Goal: Task Accomplishment & Management: Manage account settings

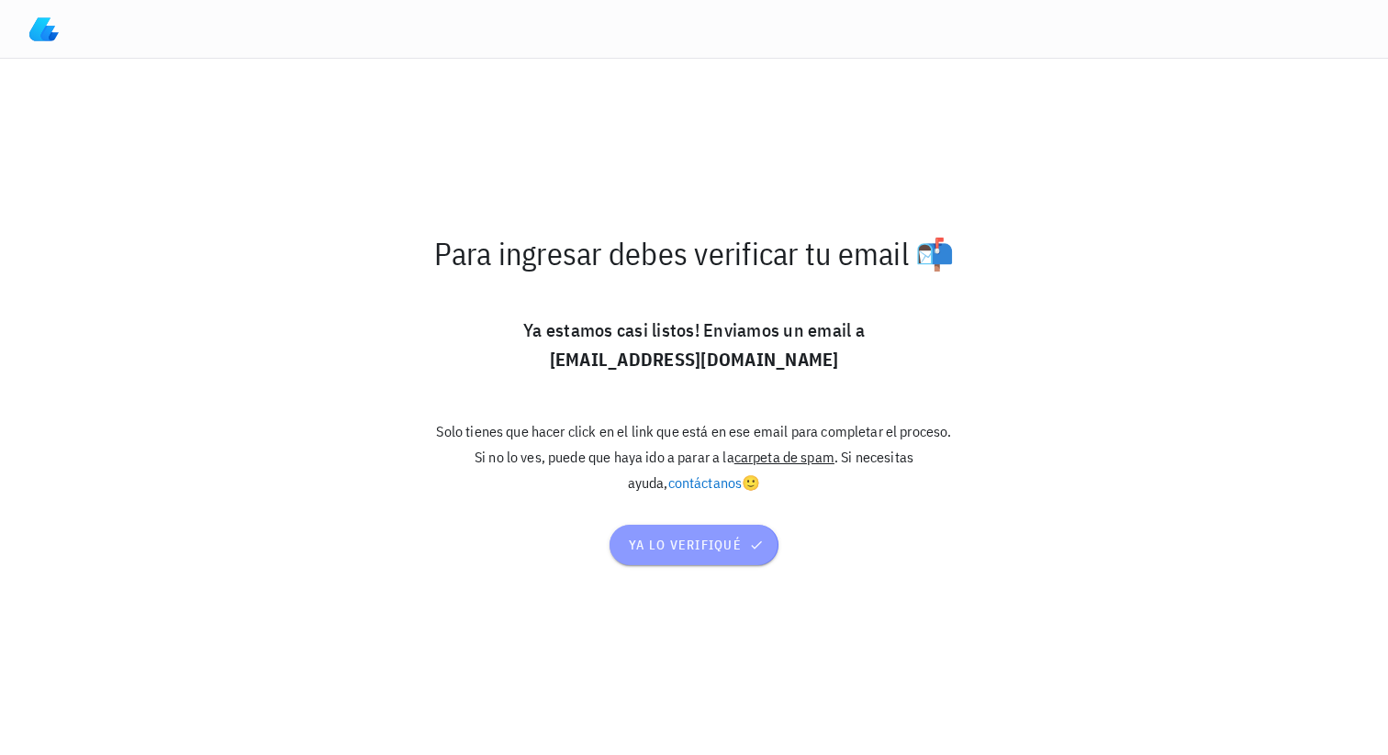
click at [669, 537] on span "ya lo verifiqué" at bounding box center [694, 545] width 132 height 17
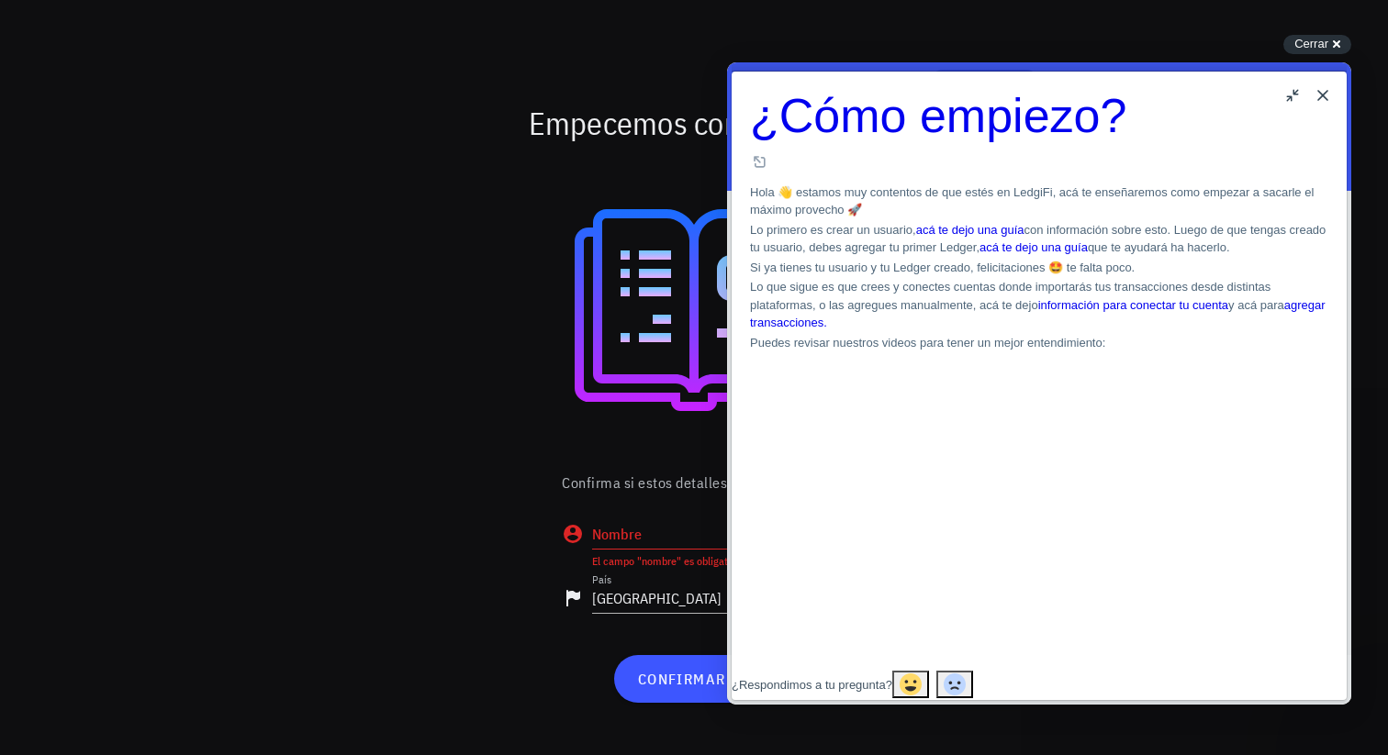
click at [1318, 84] on button "Close" at bounding box center [1322, 95] width 29 height 29
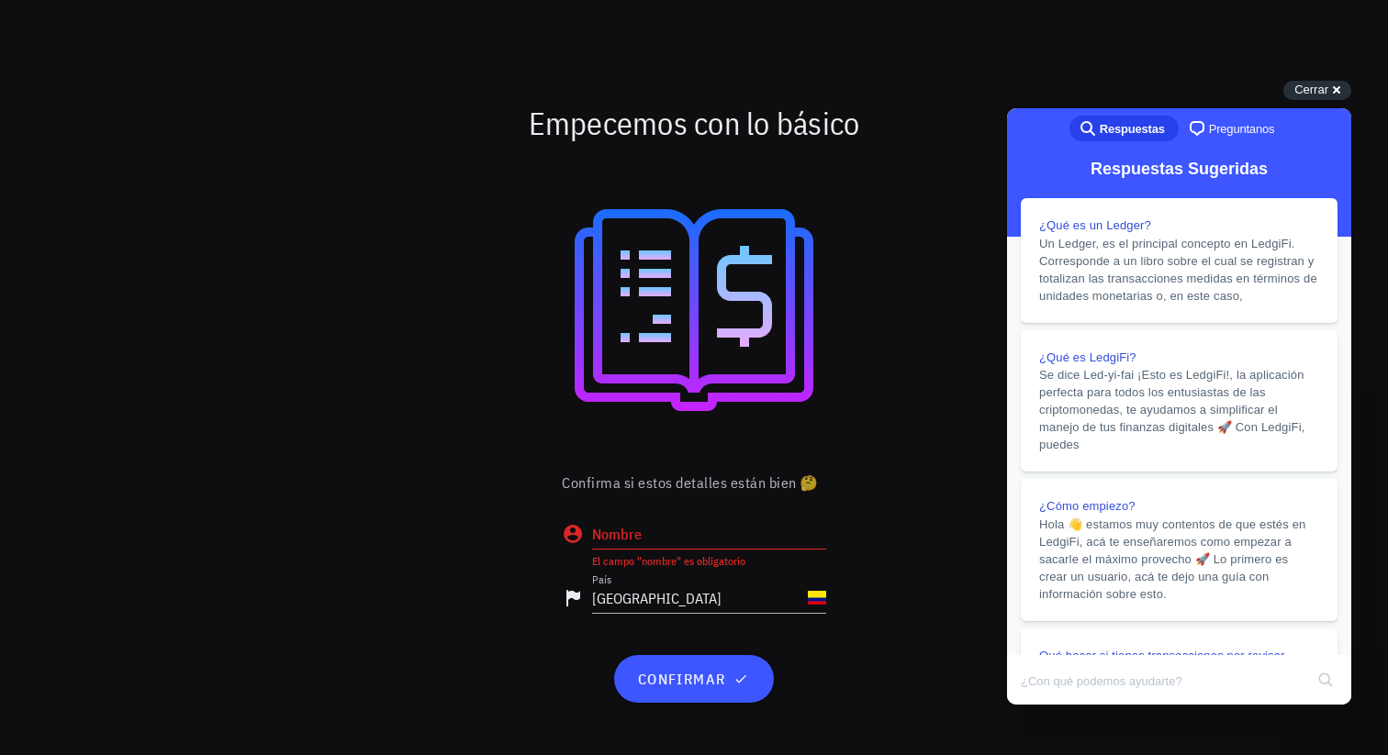
click at [682, 525] on input "Nombre" at bounding box center [709, 534] width 234 height 29
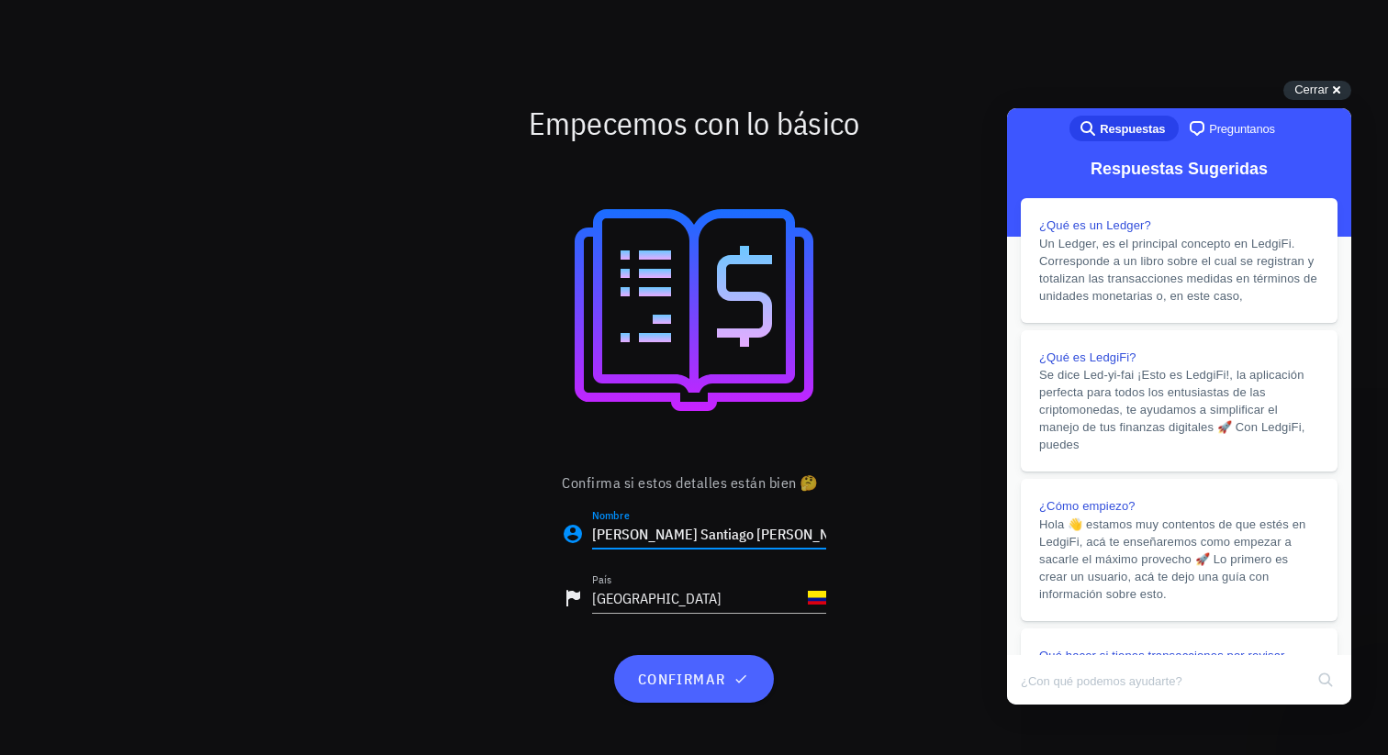
type input "[PERSON_NAME] Santiago [PERSON_NAME]"
click at [665, 676] on span "confirmar" at bounding box center [693, 679] width 115 height 18
click at [1336, 91] on div "Cerrar cross-small" at bounding box center [1317, 90] width 68 height 19
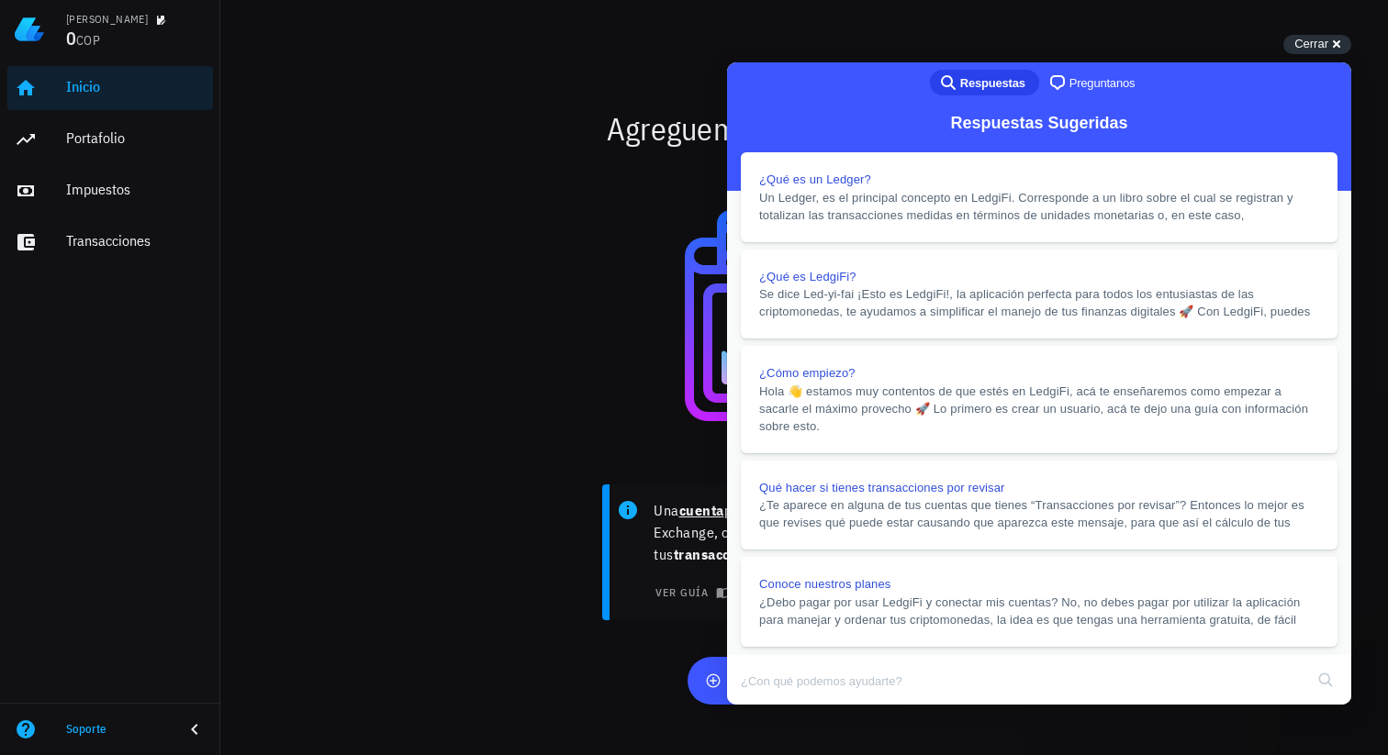
click at [761, 706] on button "Close" at bounding box center [744, 718] width 33 height 24
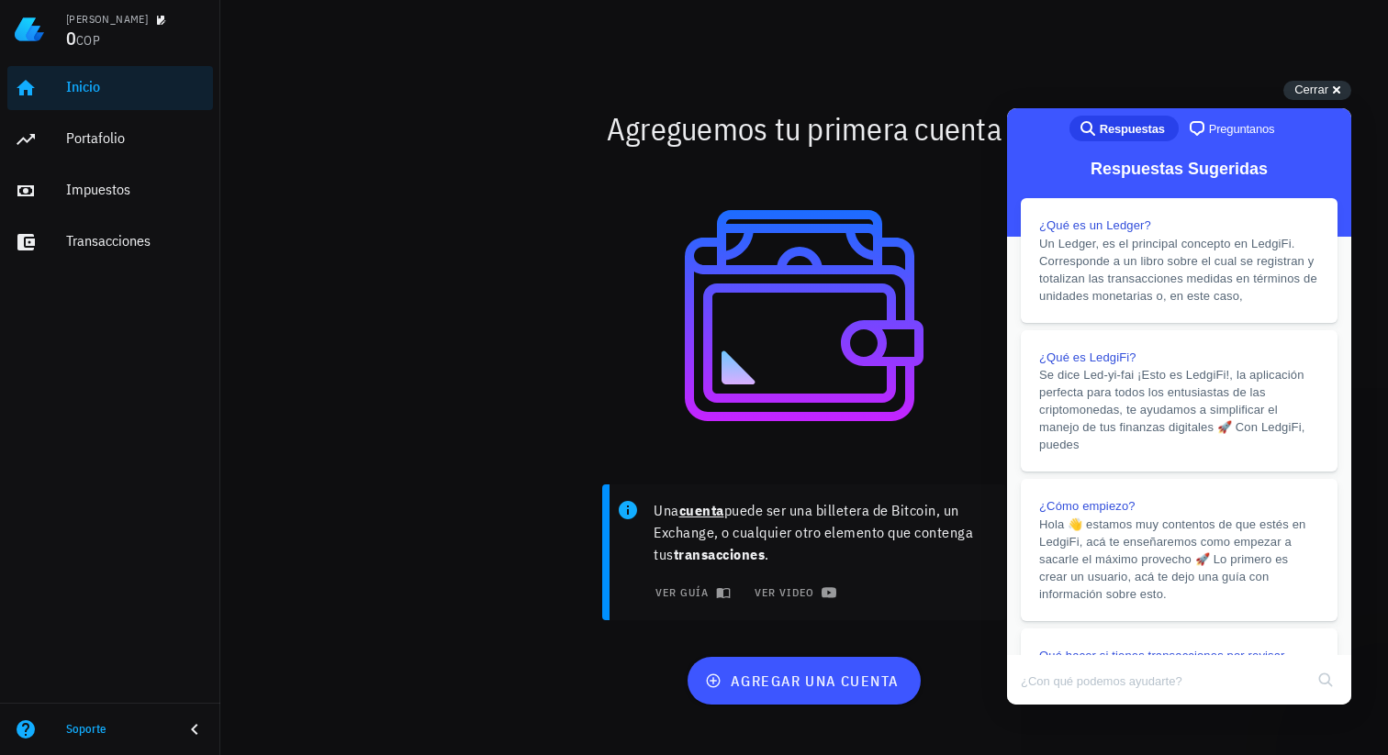
click at [762, 341] on div at bounding box center [805, 316] width 1066 height 294
click at [769, 686] on span "agregar una cuenta" at bounding box center [804, 681] width 190 height 18
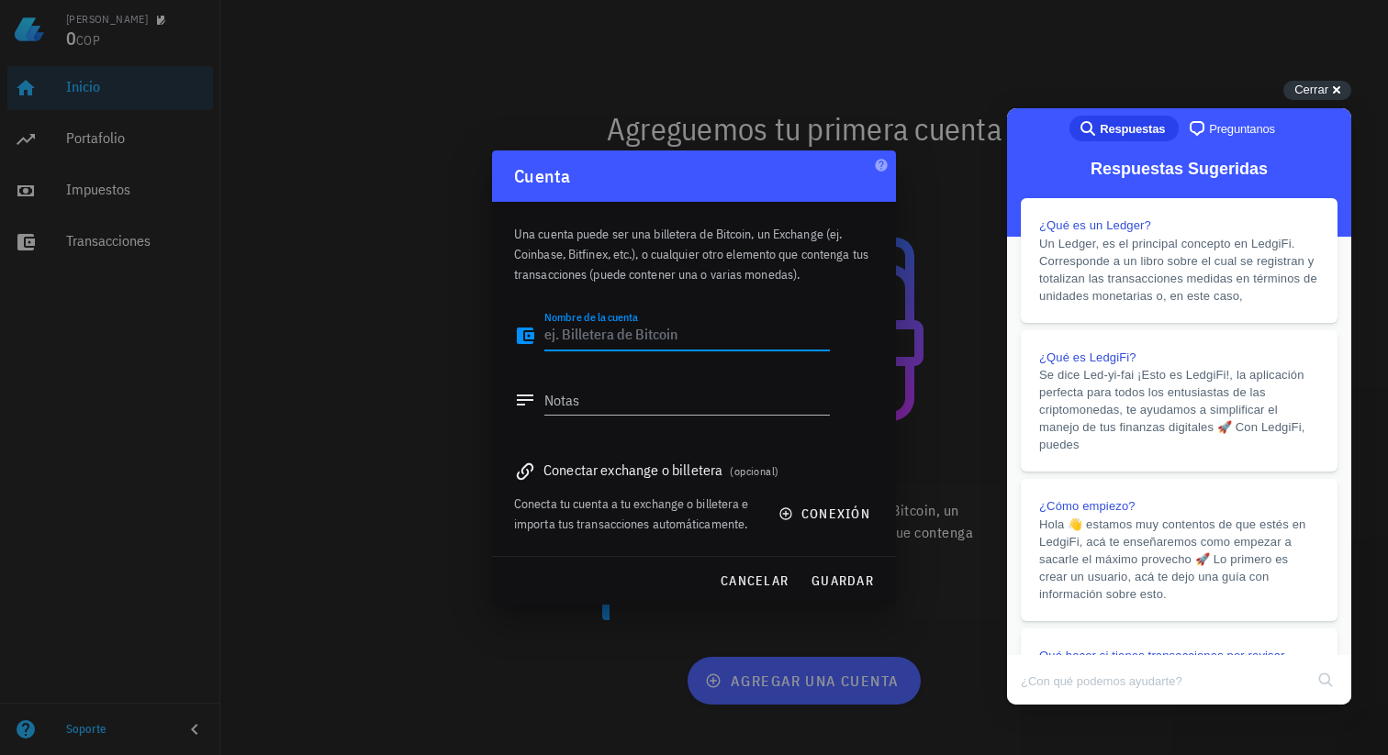
click at [626, 333] on textarea "Nombre de la cuenta" at bounding box center [686, 335] width 285 height 29
type textarea "Binance"
click at [680, 472] on div "Conectar exchange o billetera (opcional)" at bounding box center [694, 470] width 360 height 26
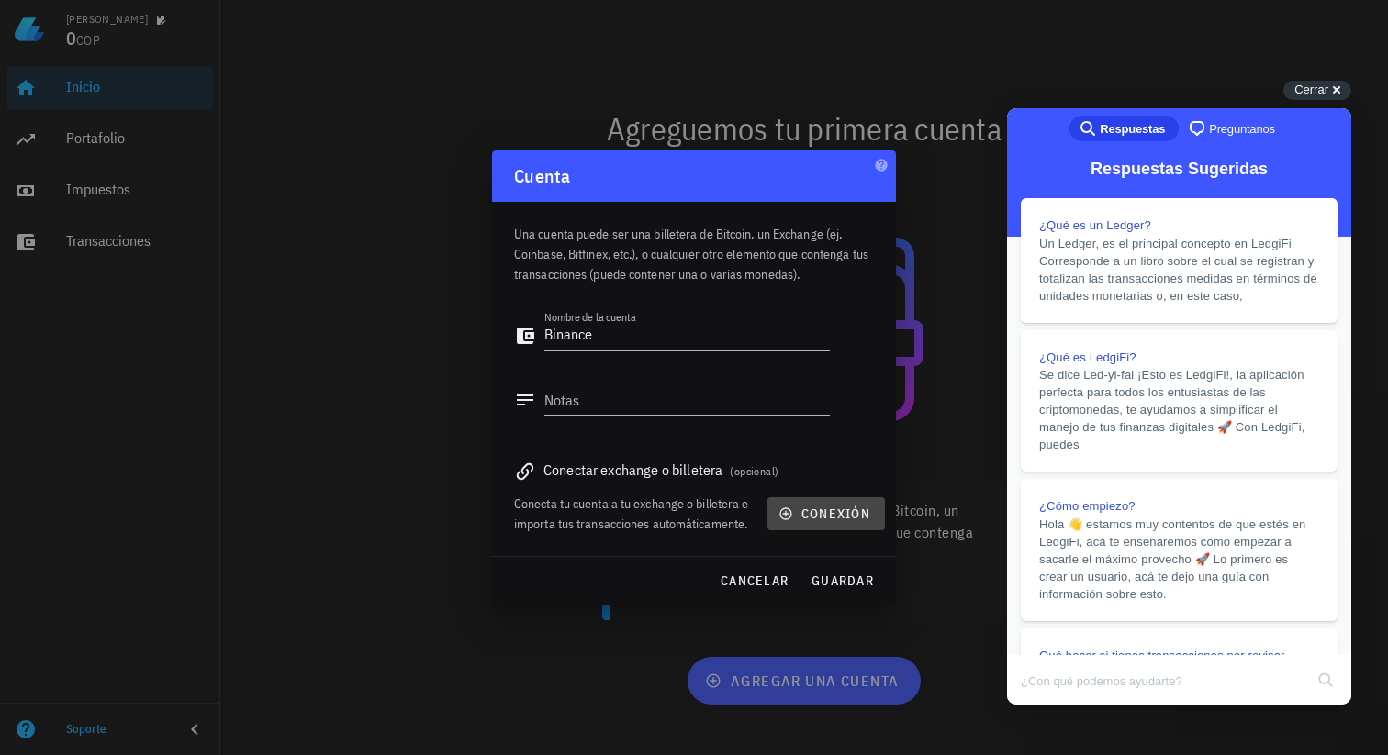
click at [807, 507] on span "conexión" at bounding box center [826, 514] width 88 height 17
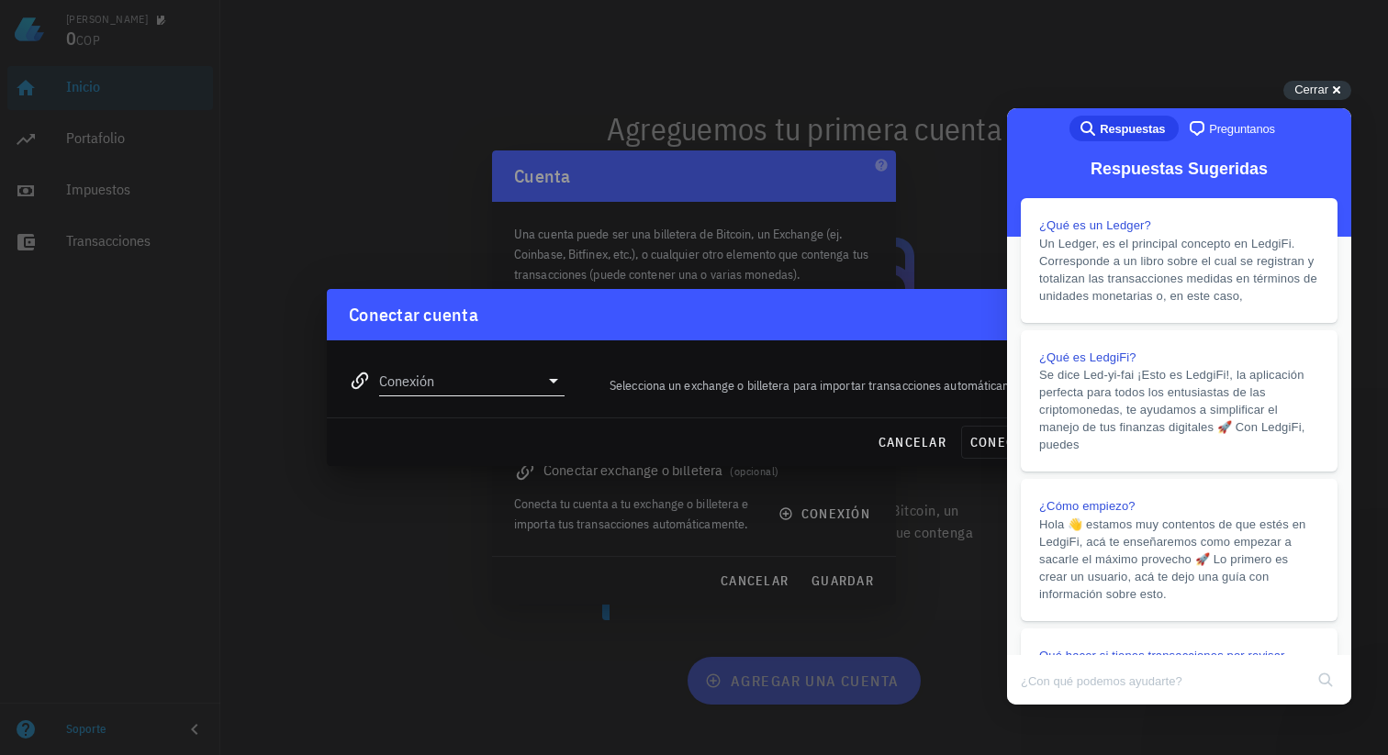
click at [506, 379] on input "Conexión" at bounding box center [459, 380] width 160 height 29
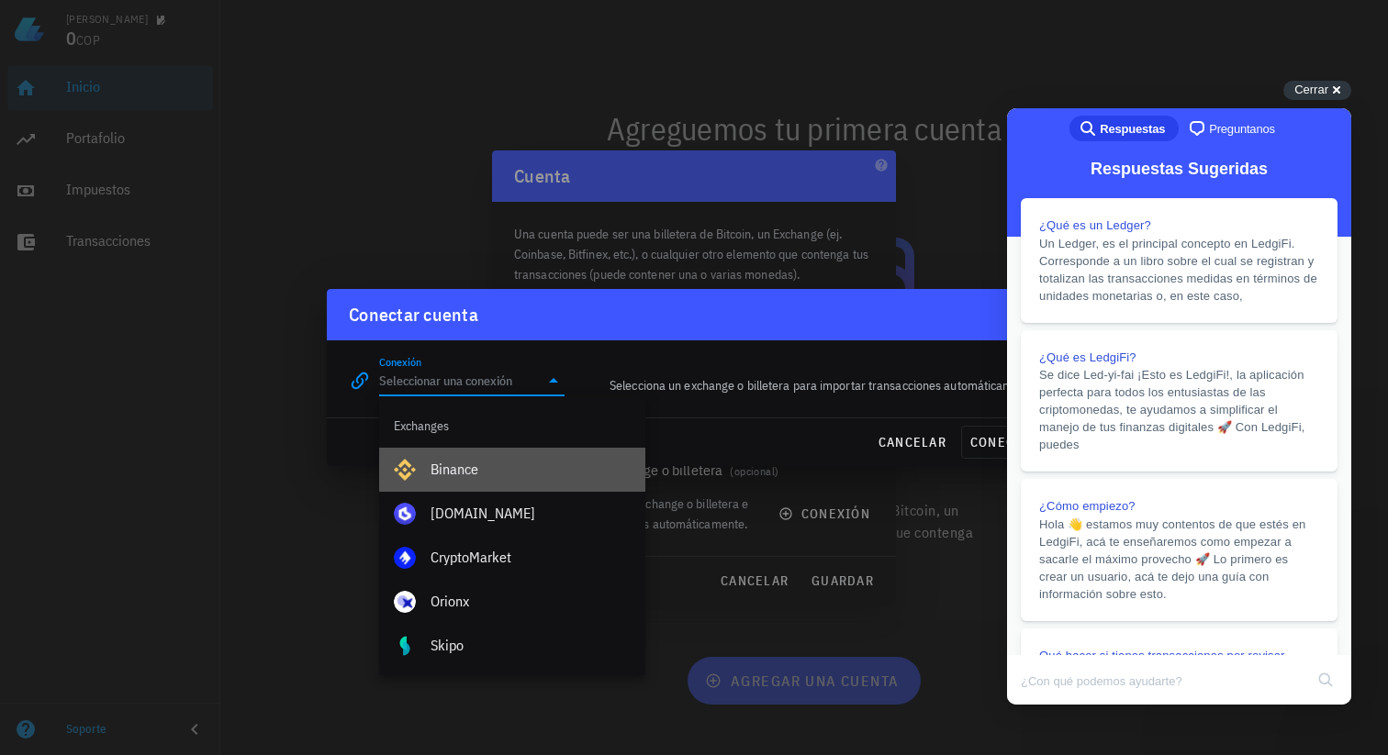
click at [510, 482] on div "Binance" at bounding box center [531, 469] width 200 height 39
type input "Binance"
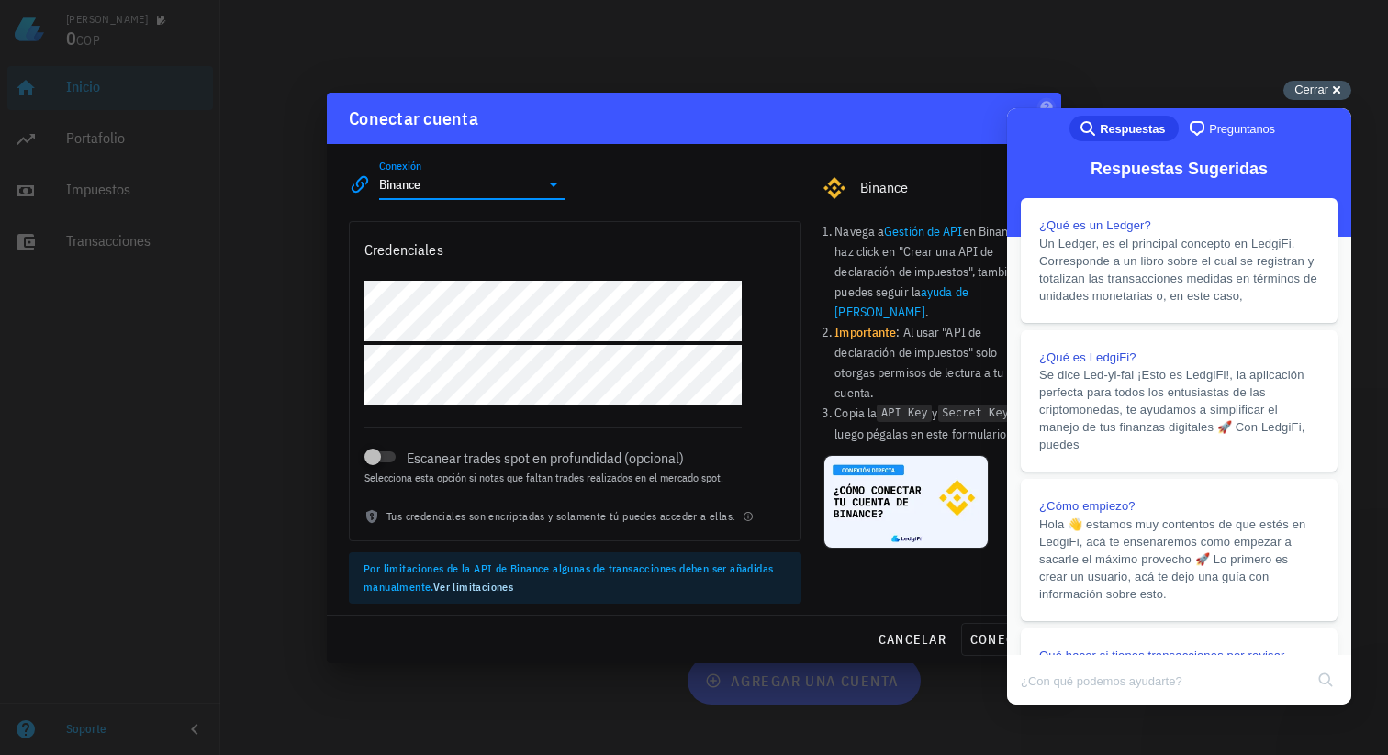
click at [1337, 91] on div "Cerrar cross-small" at bounding box center [1317, 90] width 68 height 19
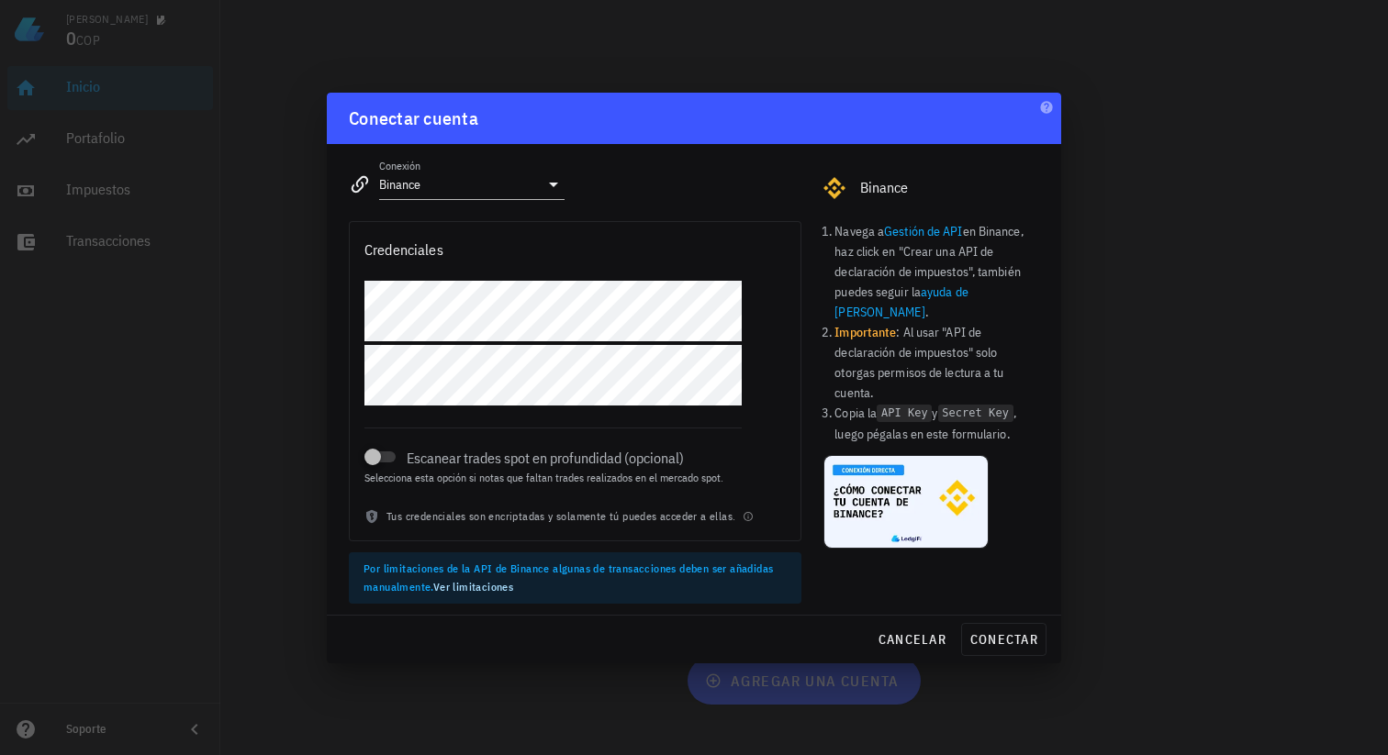
click at [995, 249] on li "Navega a Gestión de API en Binance, haz click en "Crear una API de declaración …" at bounding box center [936, 271] width 205 height 101
click at [324, 419] on div at bounding box center [694, 377] width 1388 height 755
click at [372, 456] on div at bounding box center [373, 457] width 26 height 26
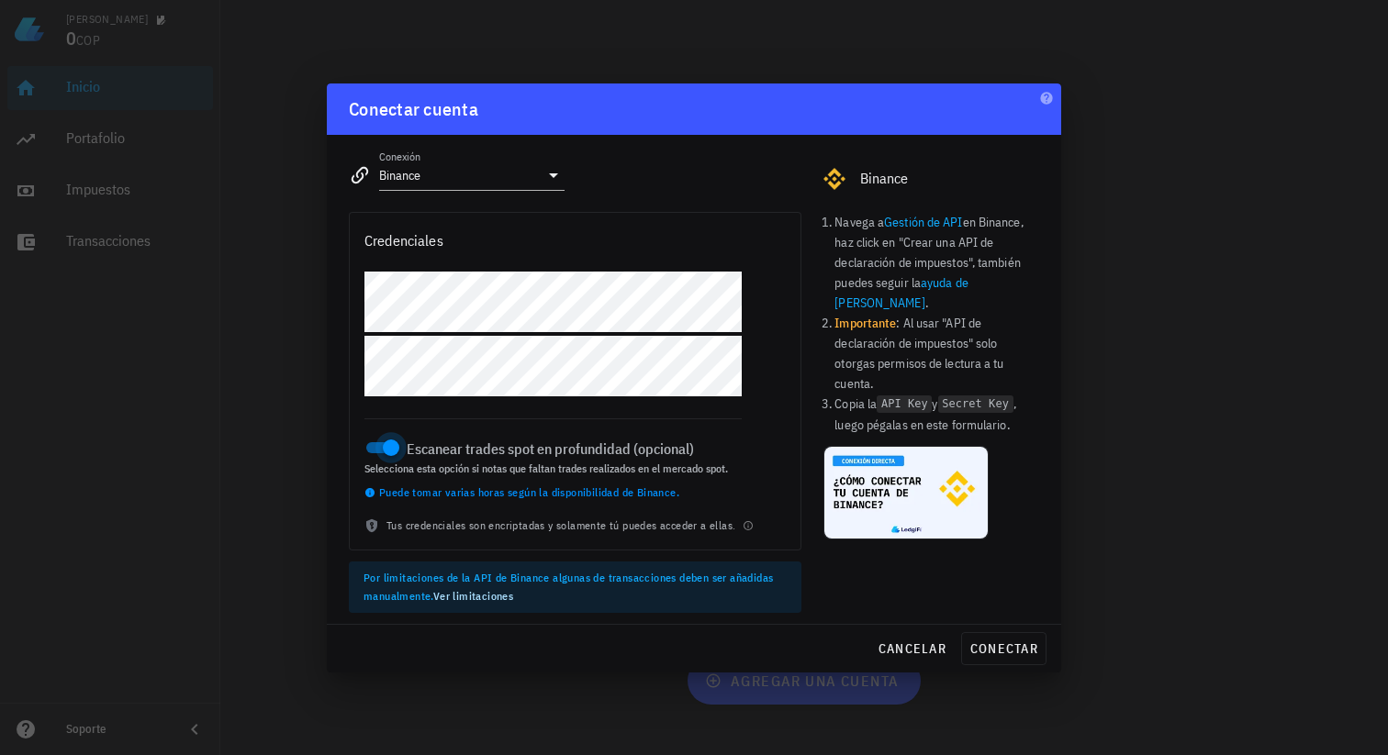
click at [393, 448] on div at bounding box center [391, 448] width 26 height 26
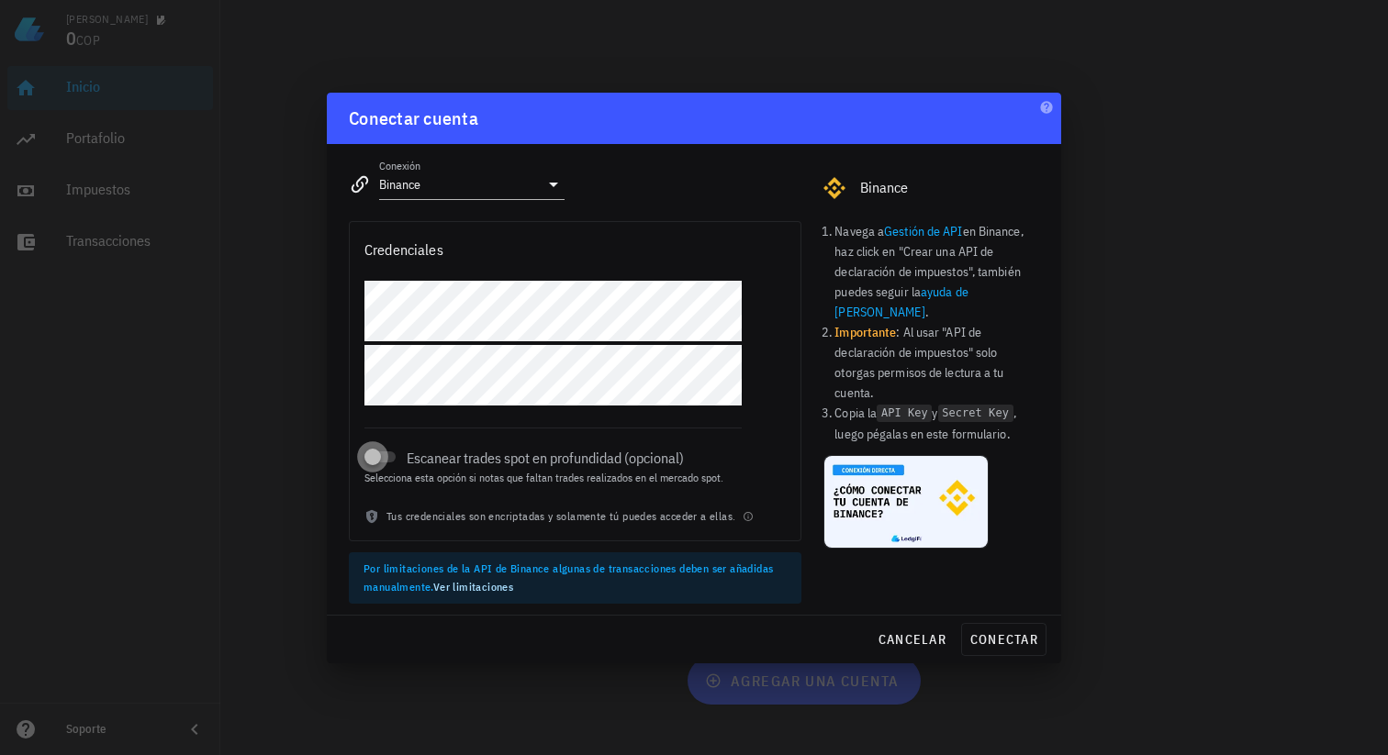
click at [371, 456] on div at bounding box center [373, 457] width 26 height 26
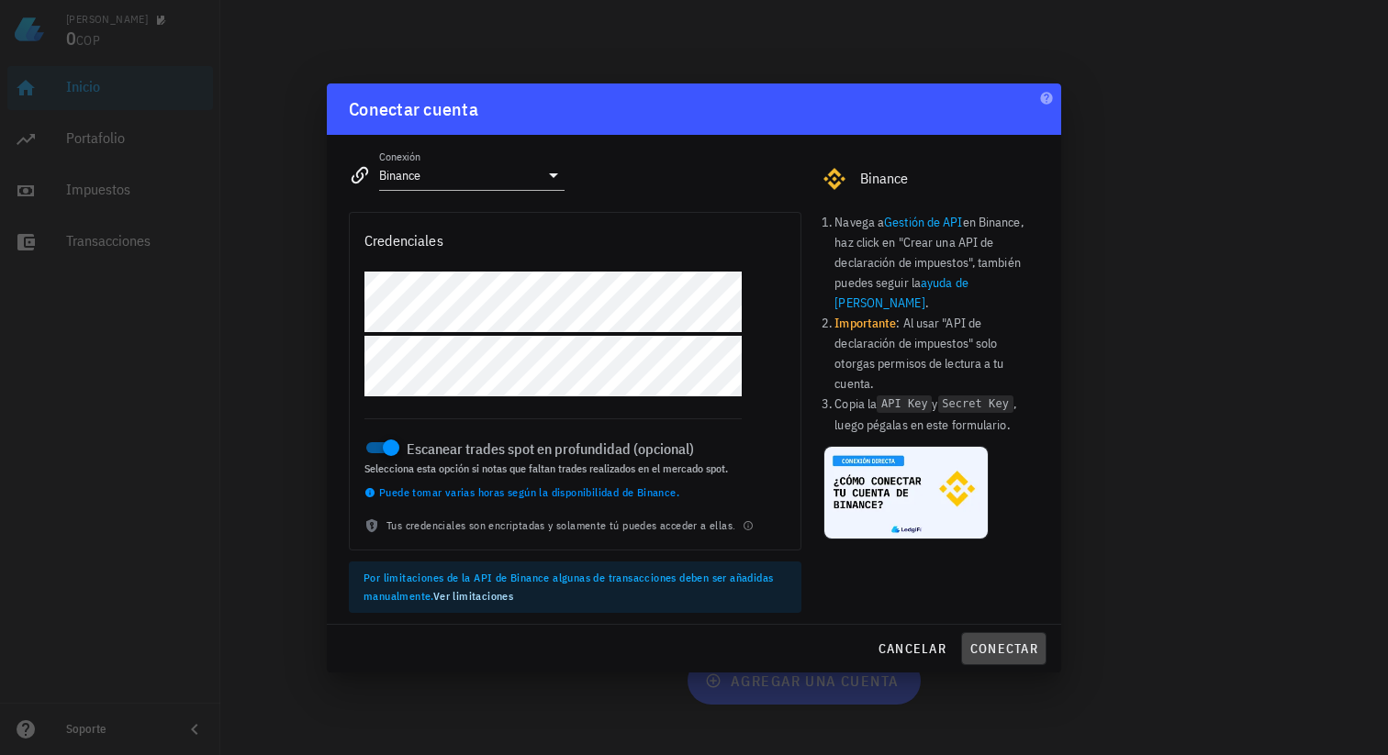
click at [1019, 644] on span "conectar" at bounding box center [1003, 649] width 69 height 17
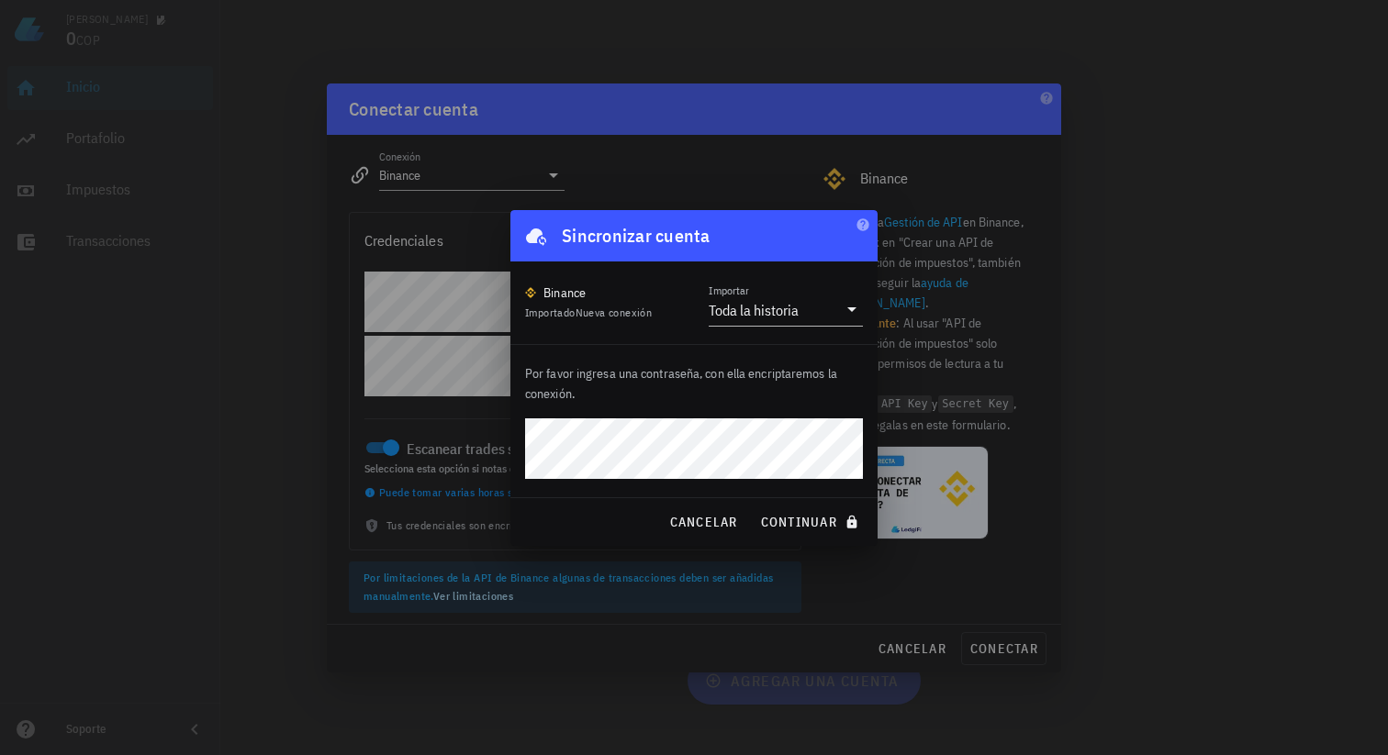
click at [592, 397] on p "Por favor ingresa una contraseña, con ella encriptaremos la conexión." at bounding box center [694, 383] width 338 height 40
click at [803, 517] on span "continuar" at bounding box center [811, 522] width 103 height 17
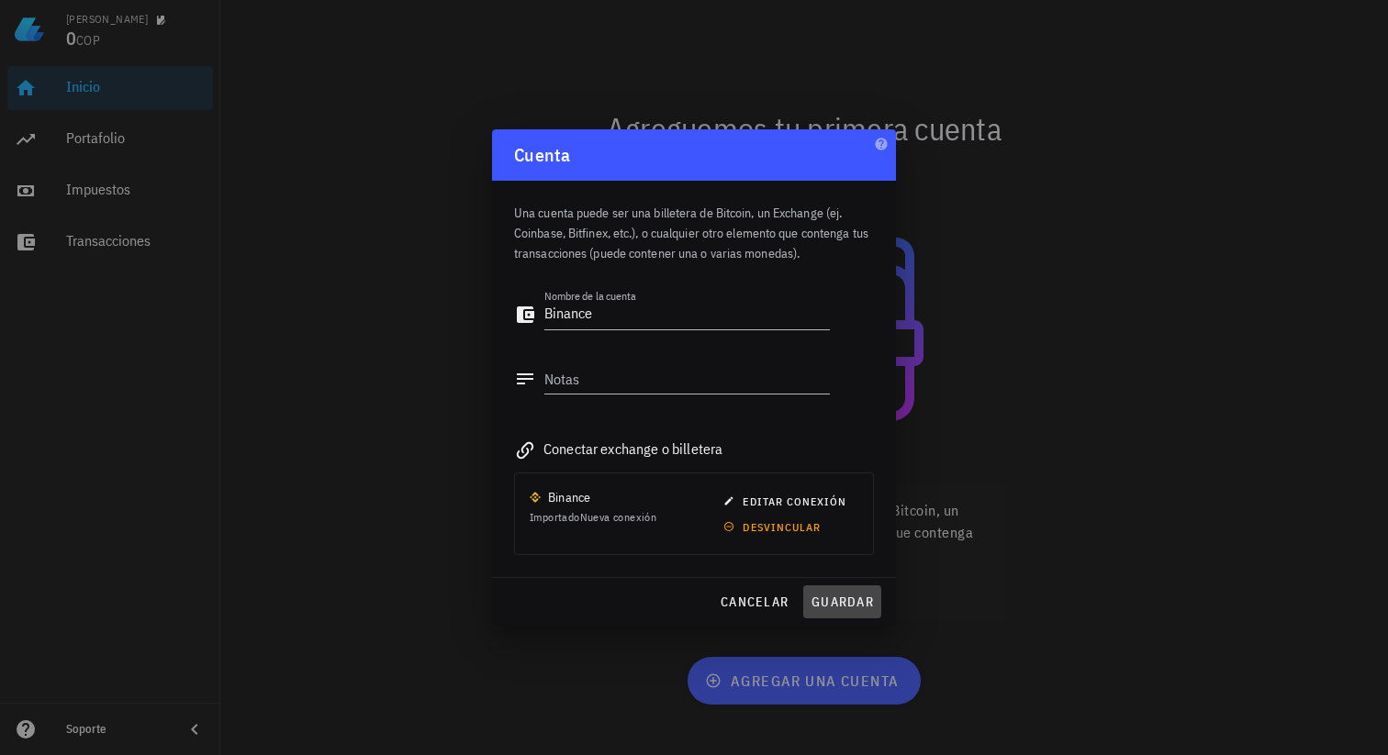
click at [838, 597] on span "guardar" at bounding box center [842, 602] width 63 height 17
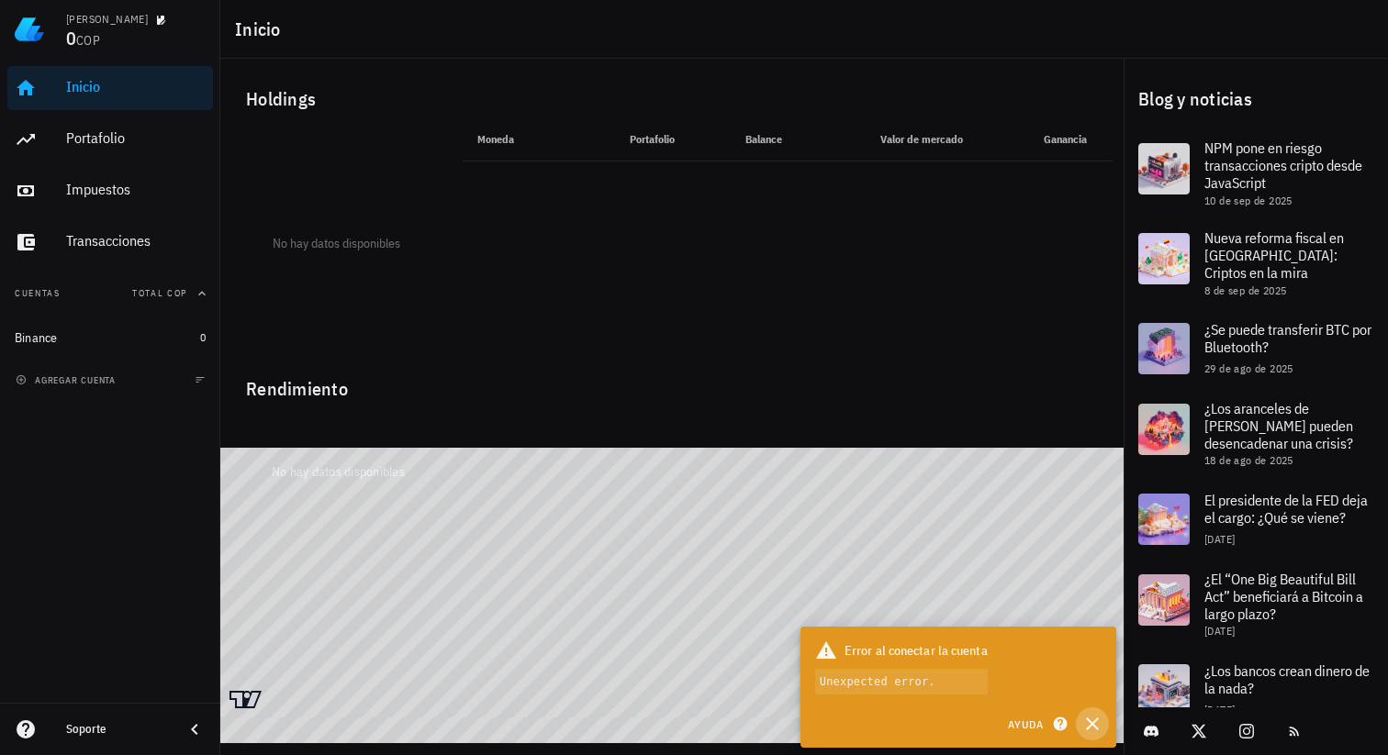
click at [1095, 719] on icon "button" at bounding box center [1092, 724] width 22 height 22
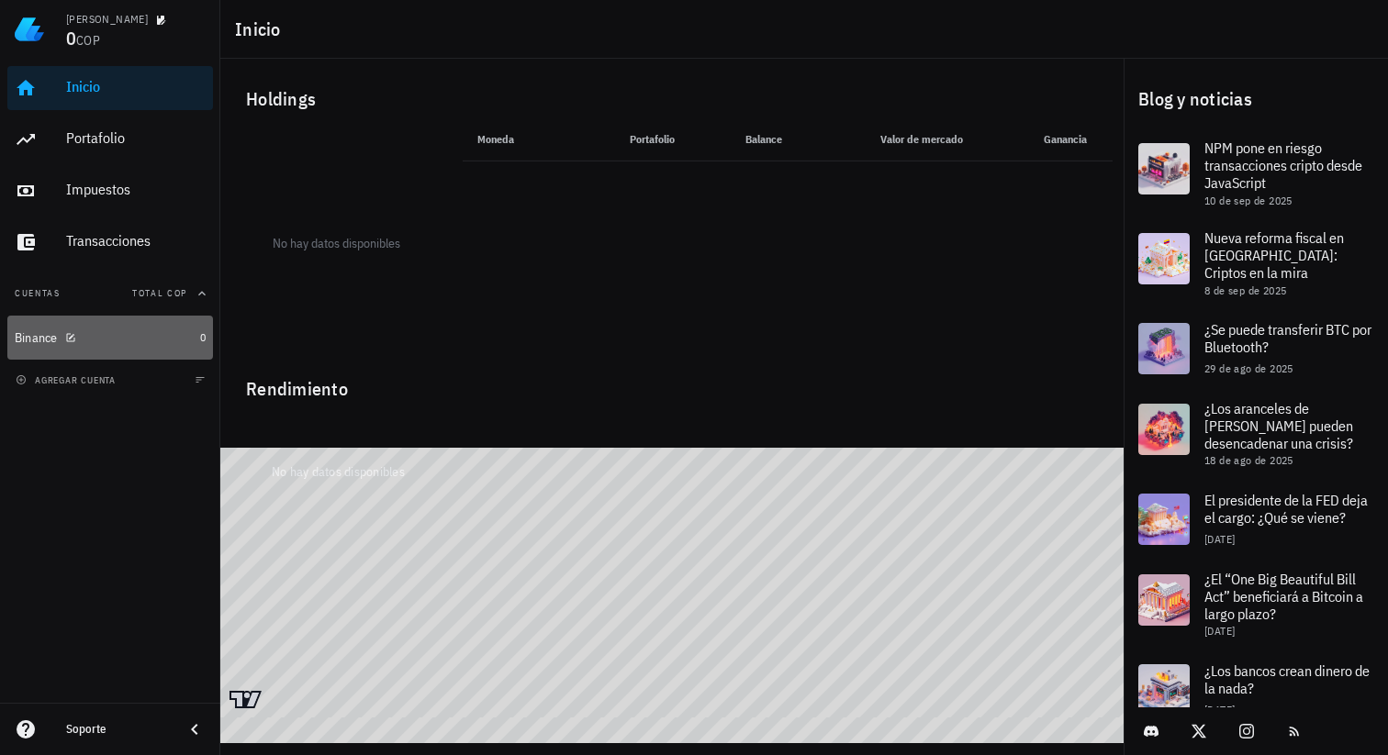
click at [102, 335] on div "Binance" at bounding box center [104, 338] width 178 height 17
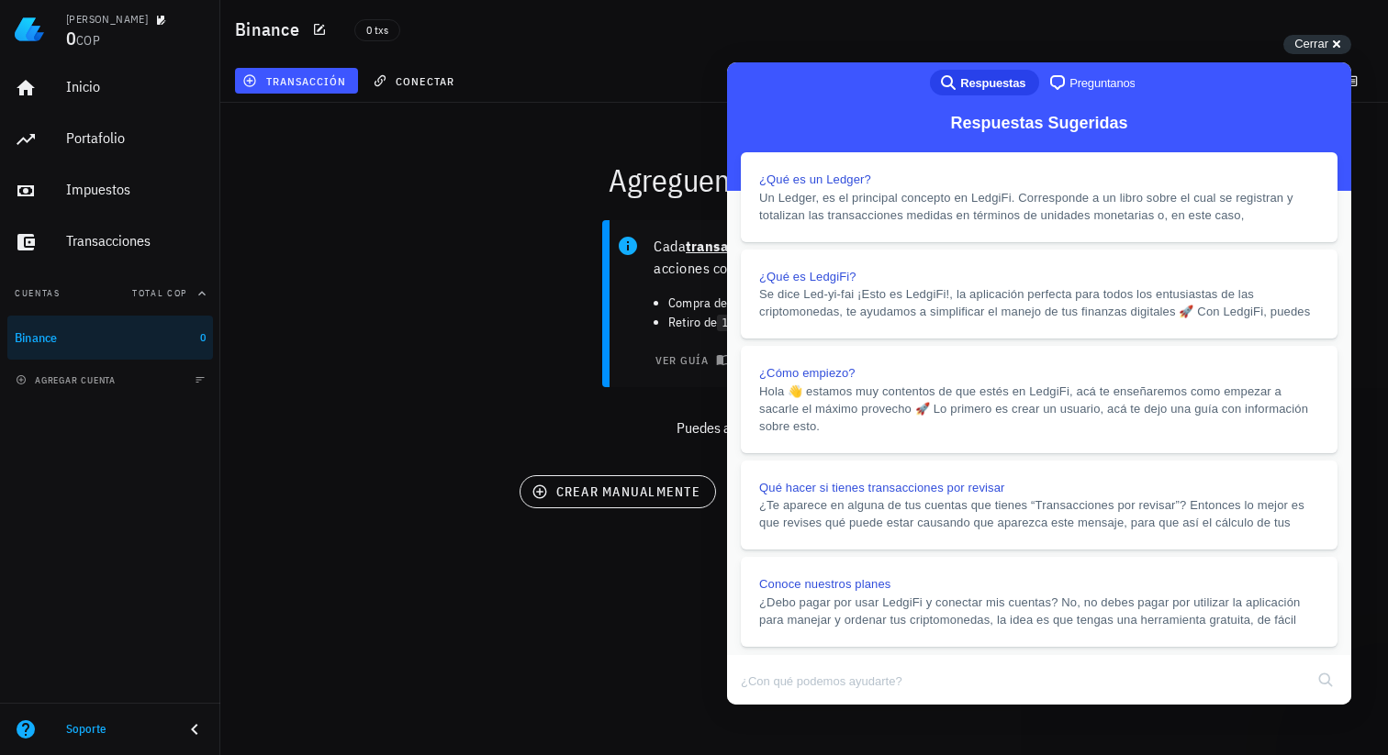
click at [761, 706] on button "Close" at bounding box center [744, 718] width 33 height 24
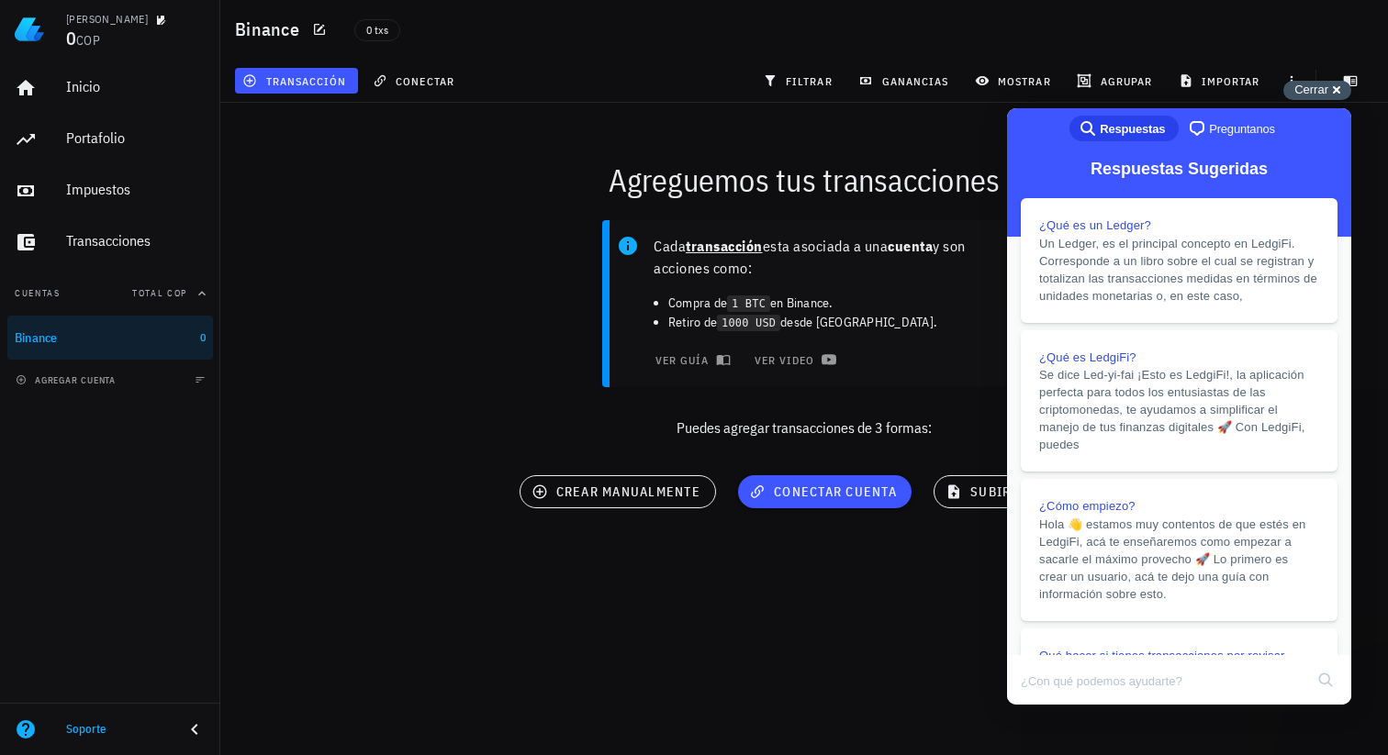
click at [1336, 90] on div "Cerrar cross-small" at bounding box center [1317, 90] width 68 height 19
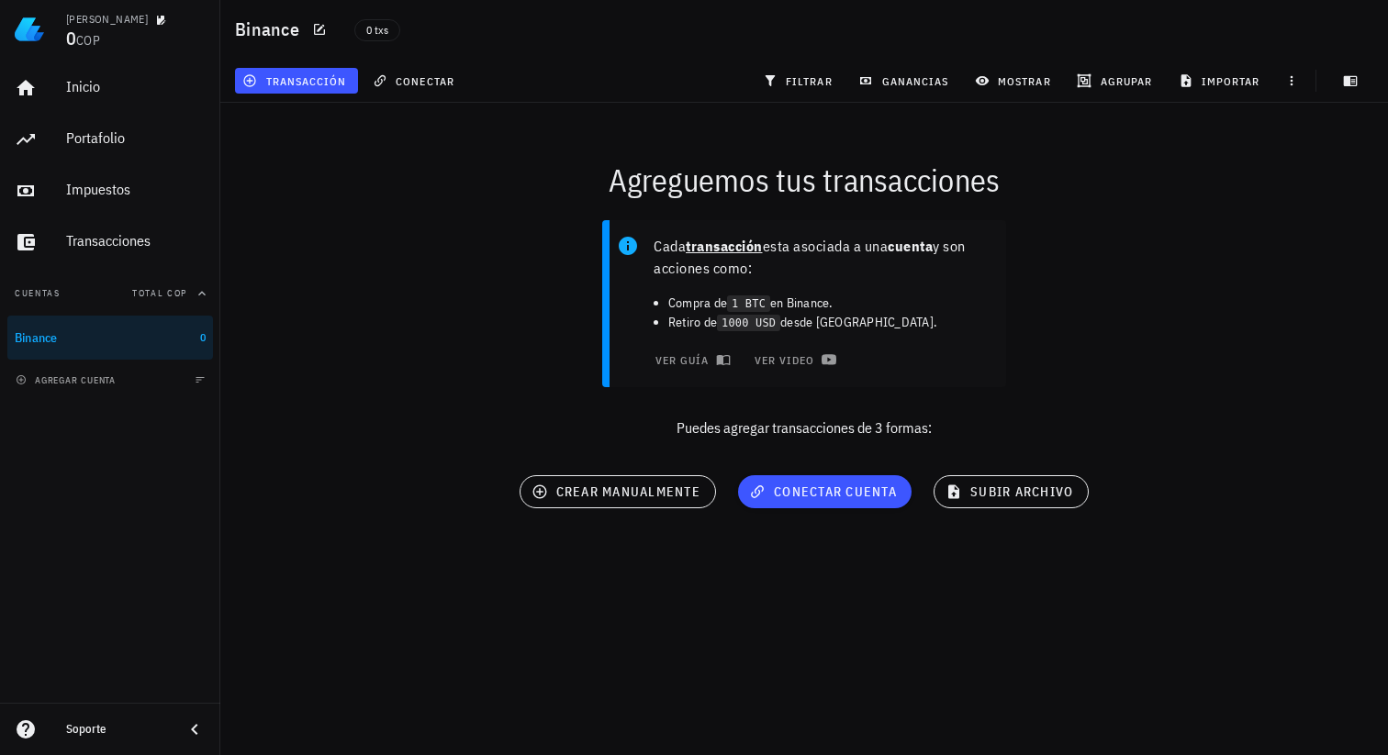
click at [1035, 316] on div "Cada transacción esta asociada a una cuenta y son acciones como: Compra de 1 BT…" at bounding box center [804, 336] width 1190 height 255
click at [773, 488] on span "conectar cuenta" at bounding box center [825, 492] width 144 height 17
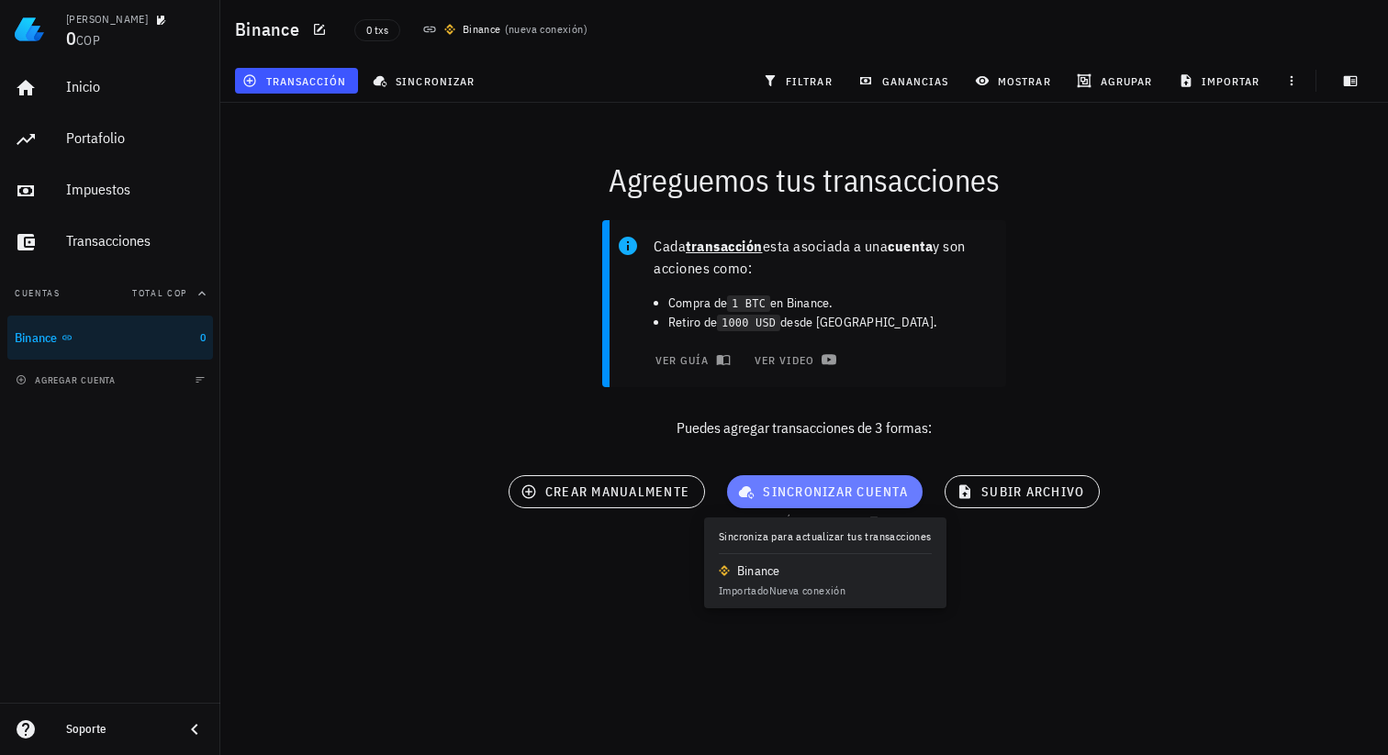
click at [776, 490] on span "sincronizar cuenta" at bounding box center [825, 492] width 166 height 17
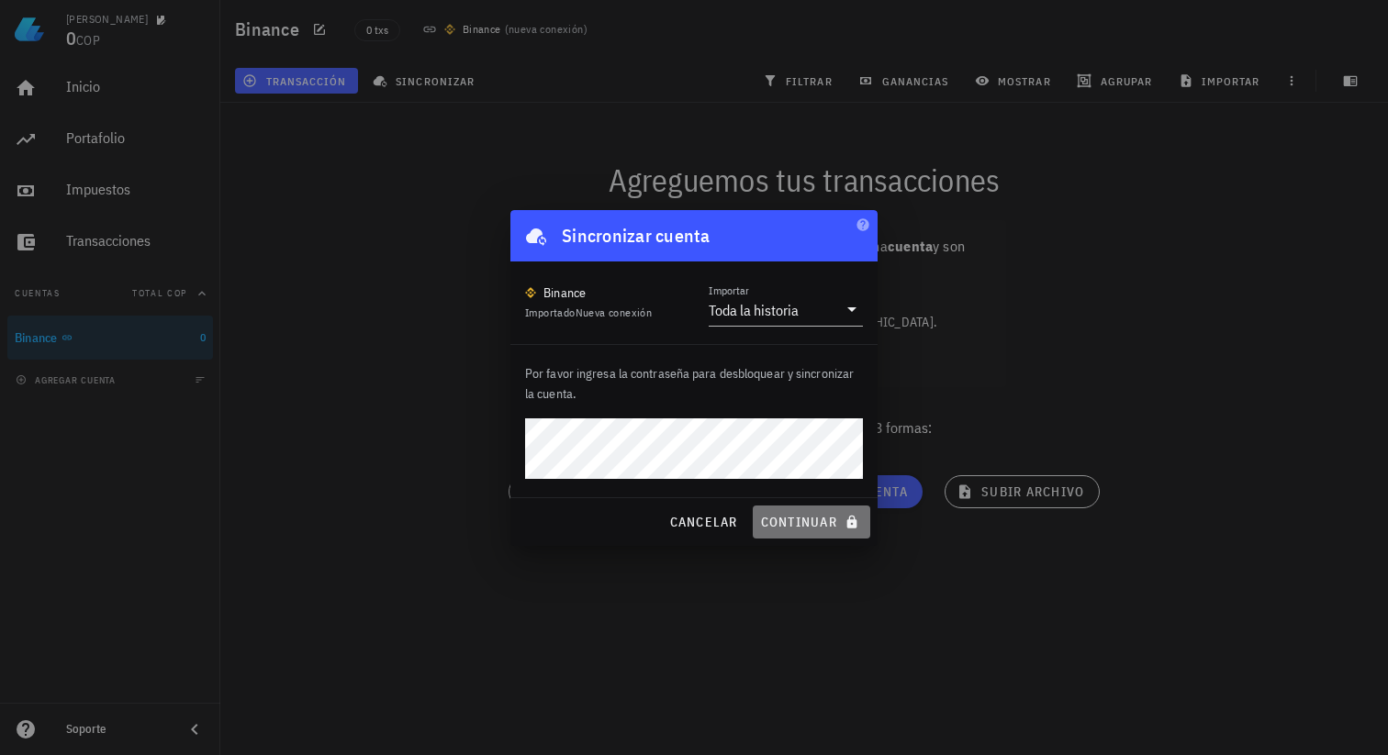
click at [828, 514] on span "continuar" at bounding box center [811, 522] width 103 height 17
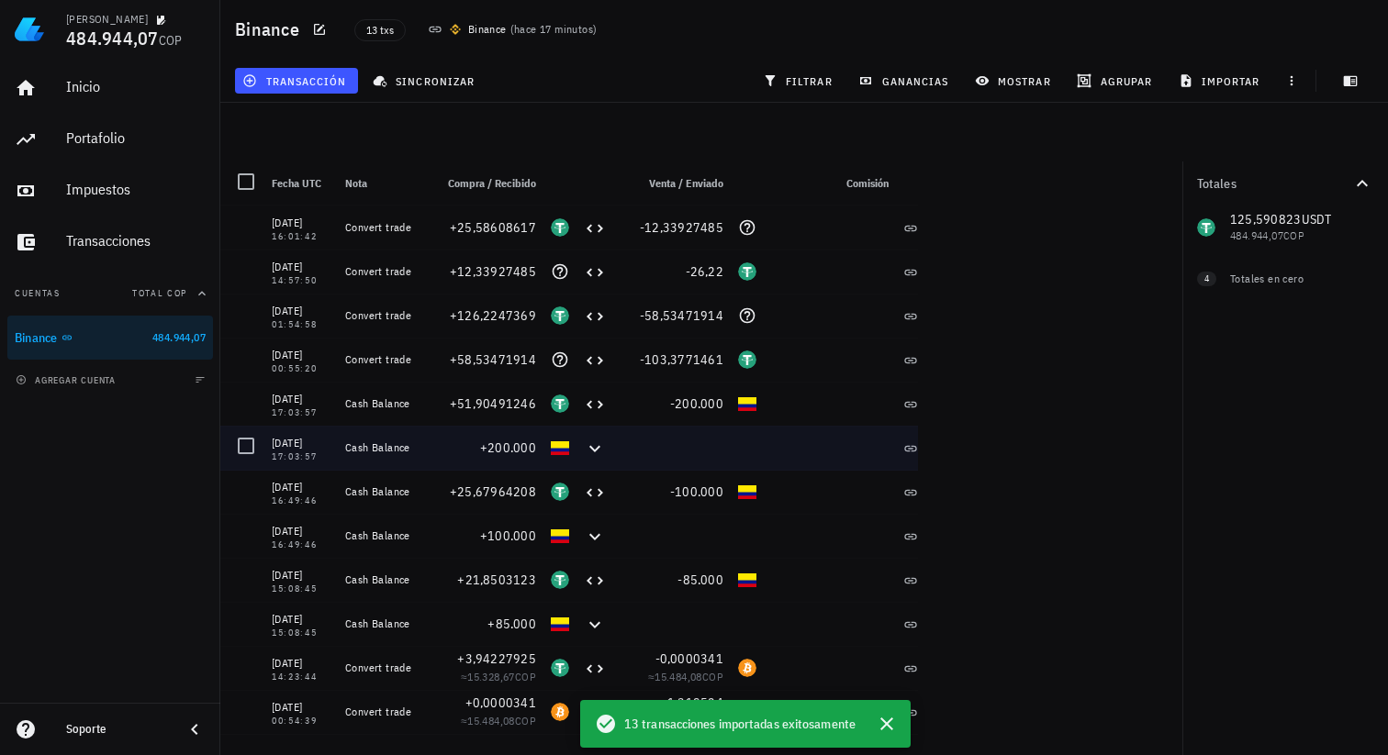
scroll to position [38, 0]
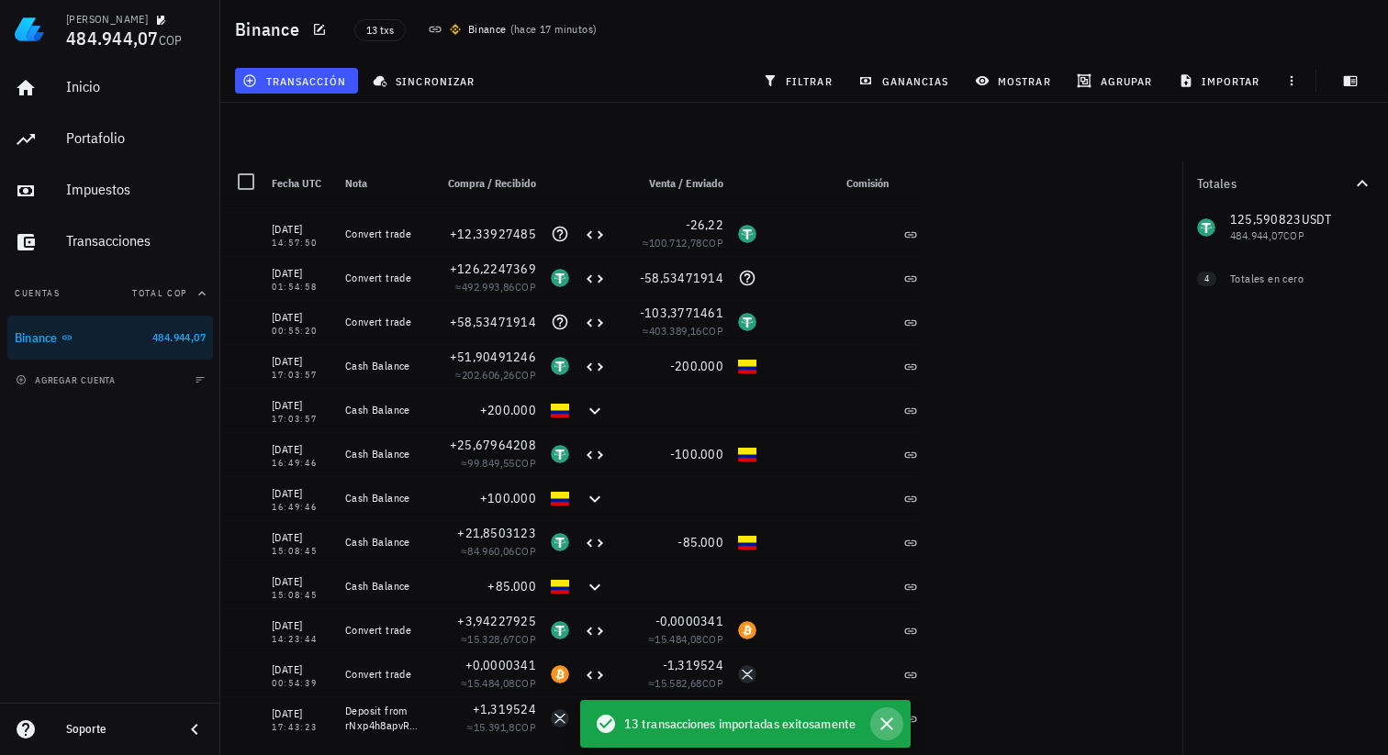
click at [885, 731] on icon "button" at bounding box center [887, 724] width 22 height 22
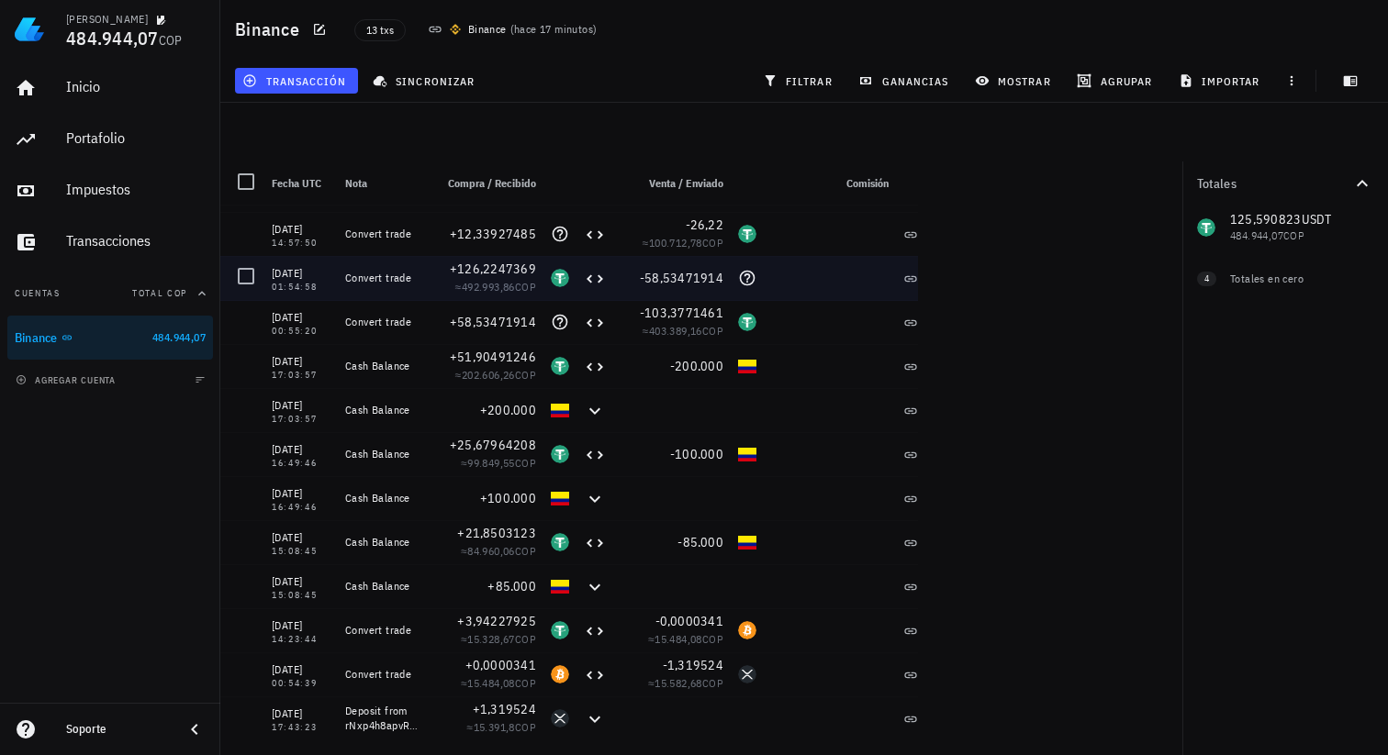
scroll to position [0, 0]
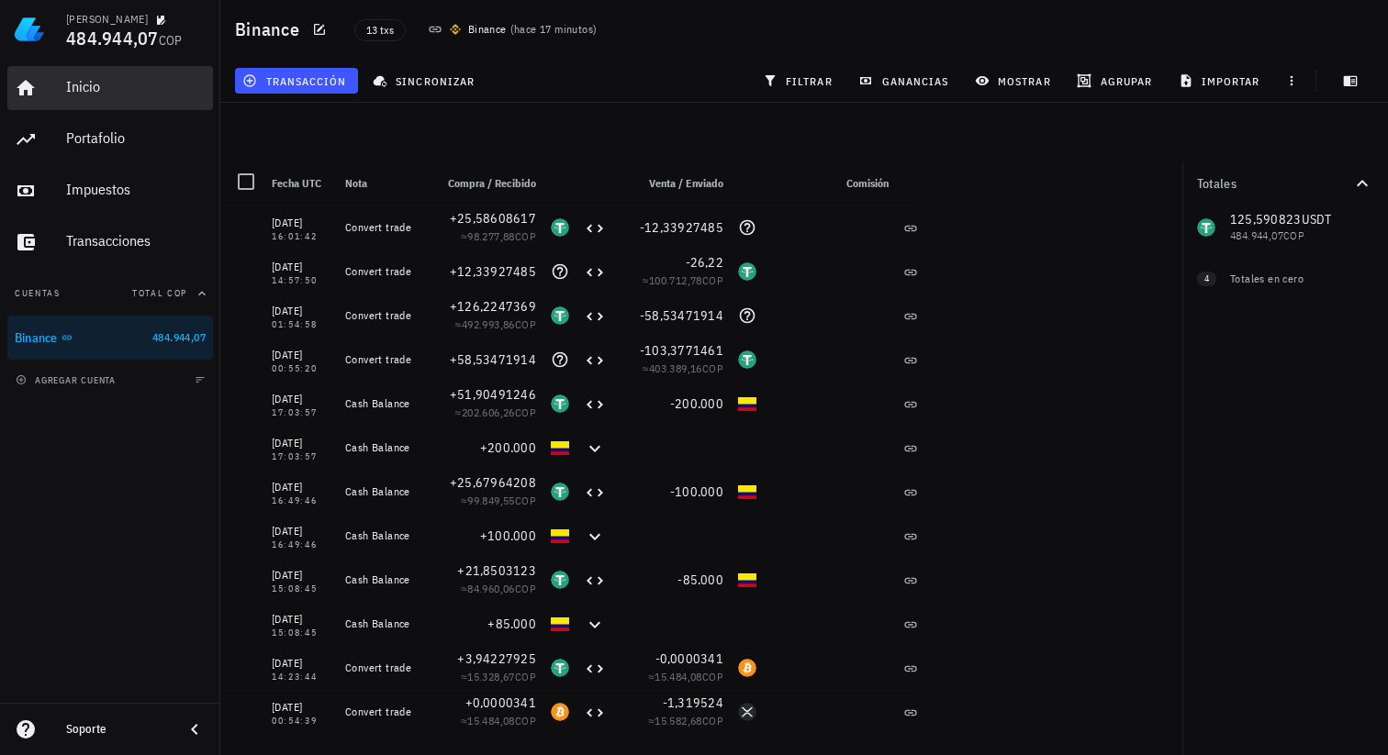
click at [130, 74] on div "Inicio" at bounding box center [136, 87] width 140 height 41
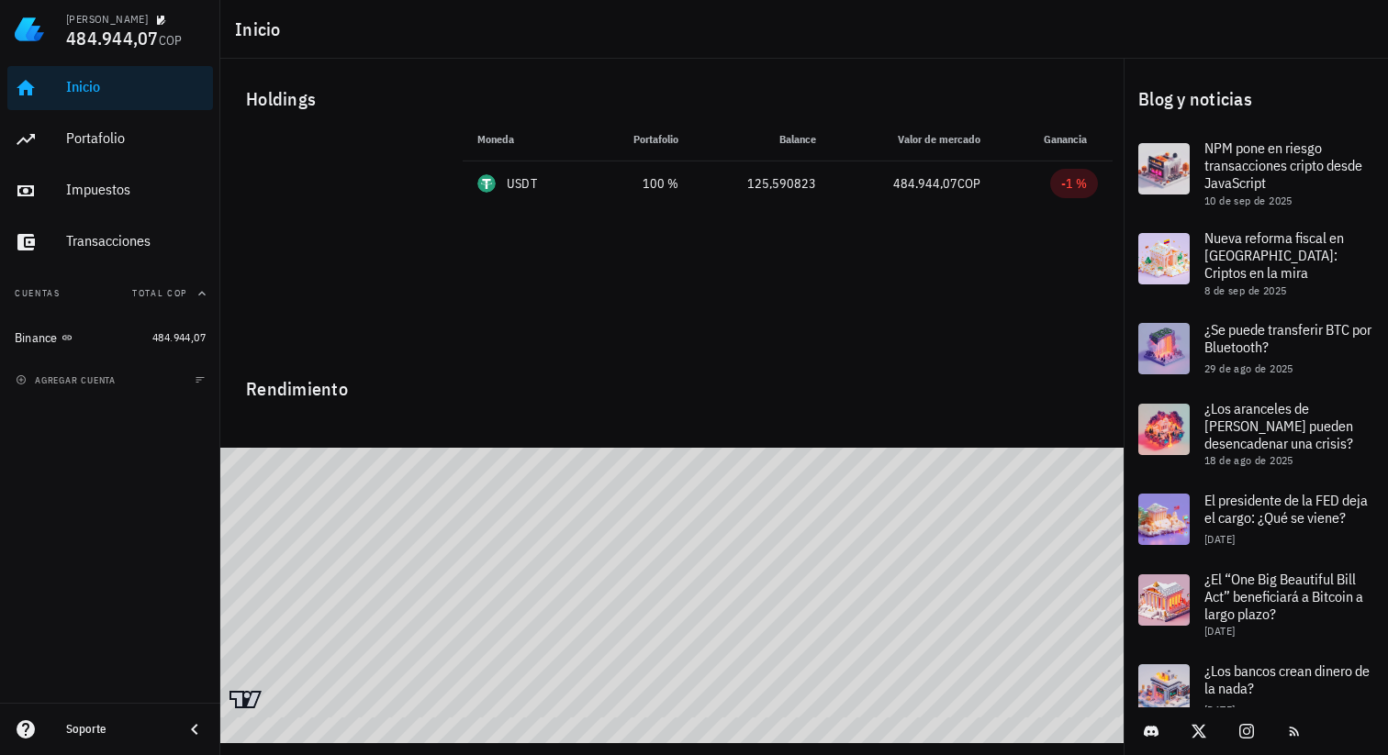
click at [188, 732] on icon at bounding box center [195, 730] width 22 height 22
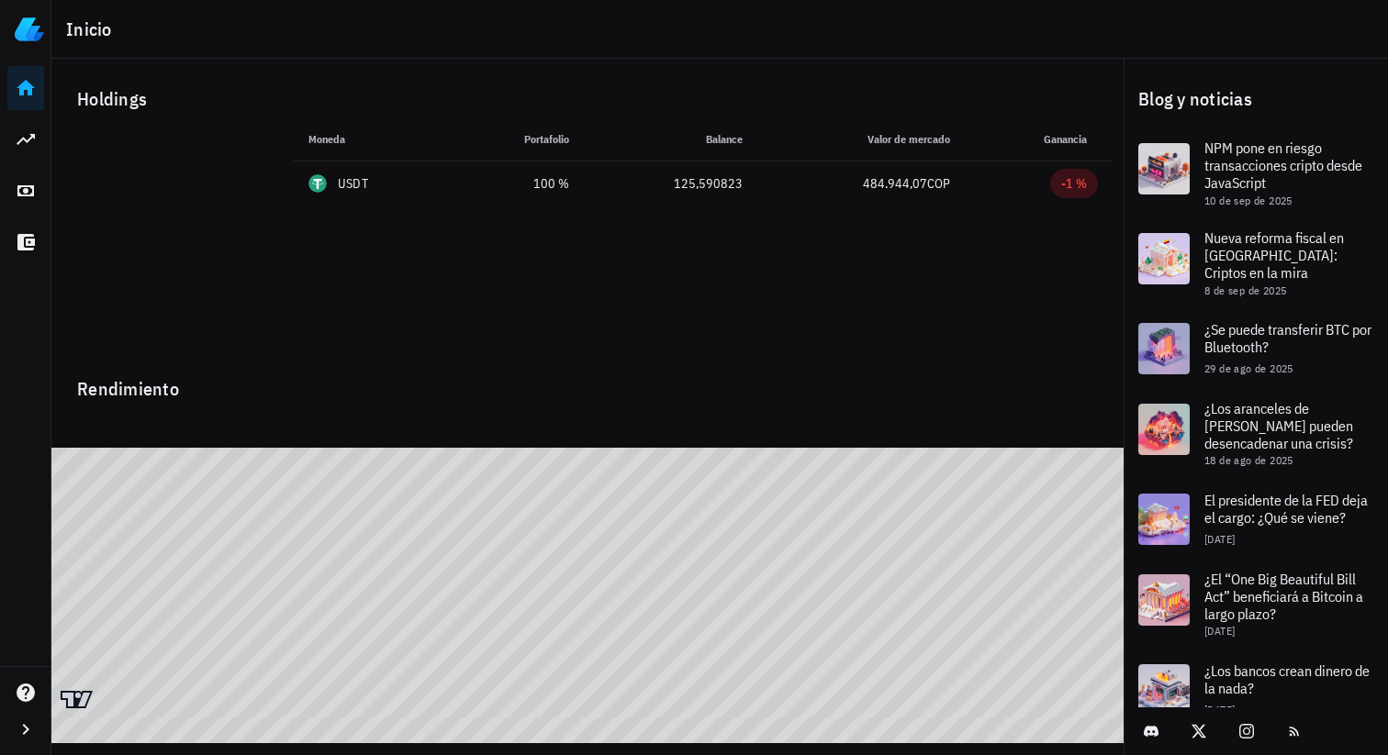
click at [31, 27] on img at bounding box center [29, 29] width 29 height 29
click at [26, 729] on icon "button" at bounding box center [26, 729] width 6 height 11
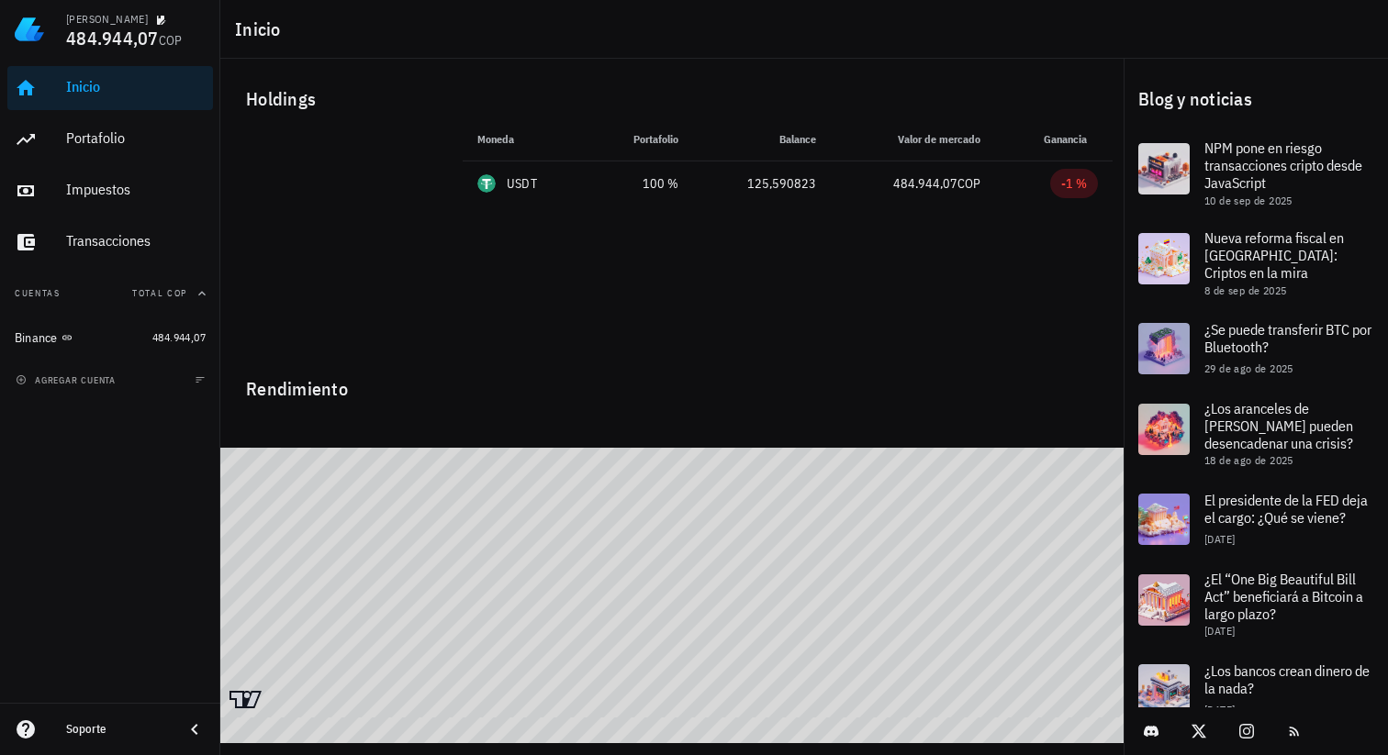
click at [13, 36] on div "Simón Santiago Santos Chaparro 484.944,07 COP" at bounding box center [110, 29] width 220 height 59
click at [73, 37] on span "484.944,07" at bounding box center [112, 38] width 93 height 25
click at [144, 49] on div "Simón Santiago Santos Chaparro 484.944,07 COP" at bounding box center [136, 29] width 140 height 59
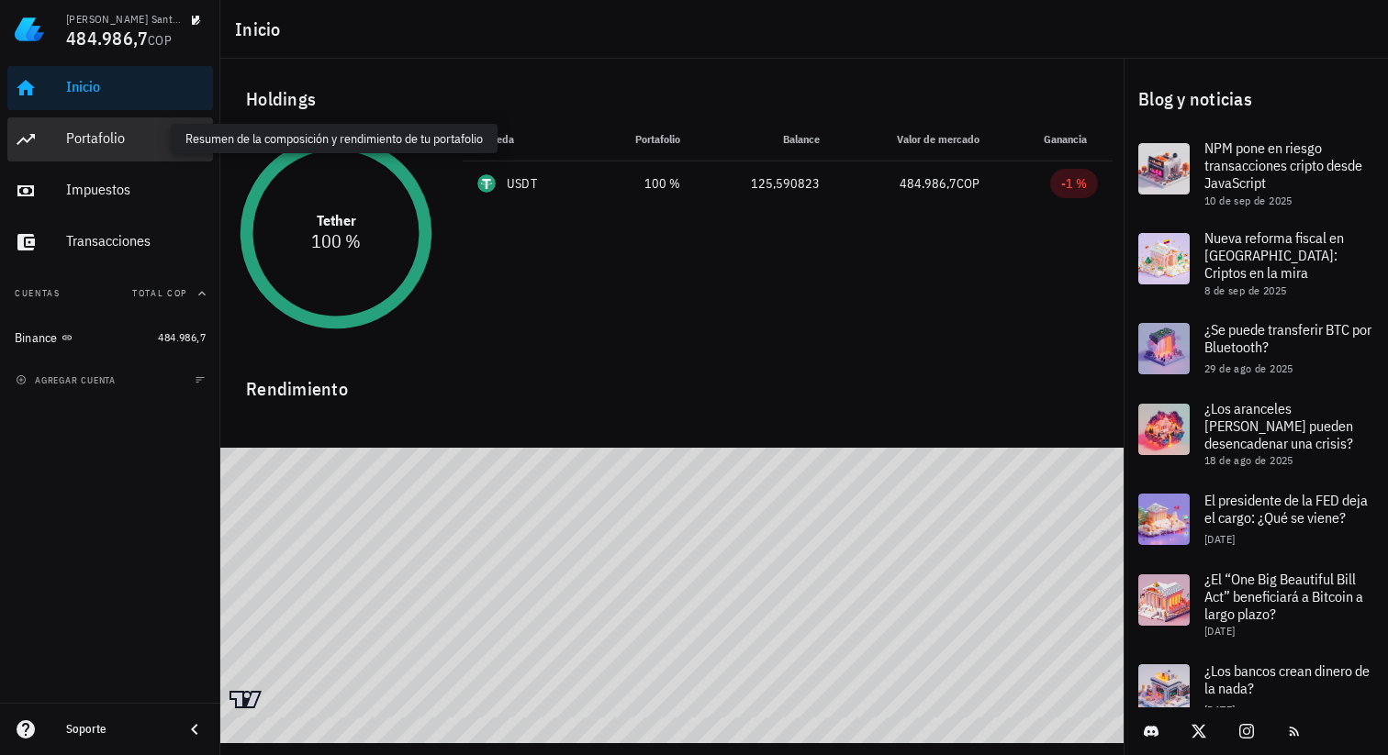
click at [106, 140] on div "Portafolio" at bounding box center [136, 137] width 140 height 17
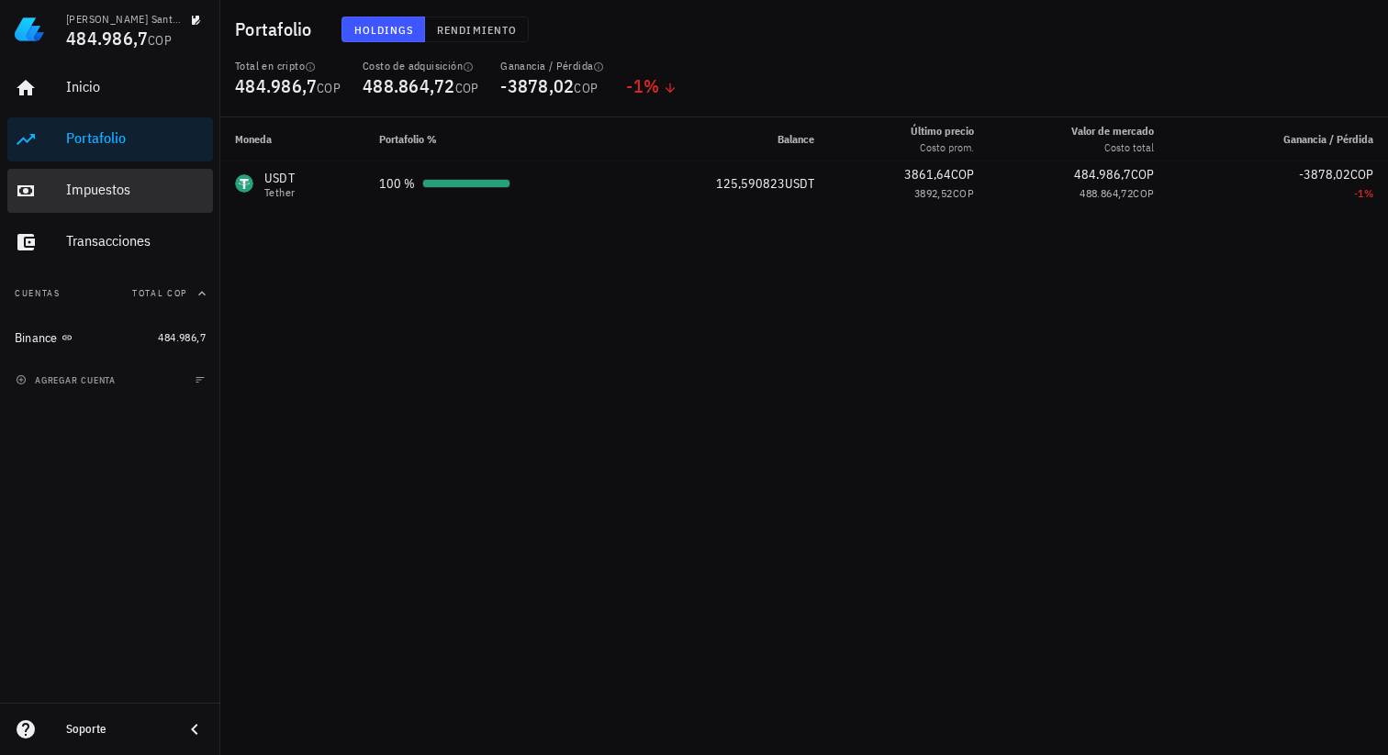
click at [96, 197] on div "Impuestos" at bounding box center [136, 189] width 140 height 17
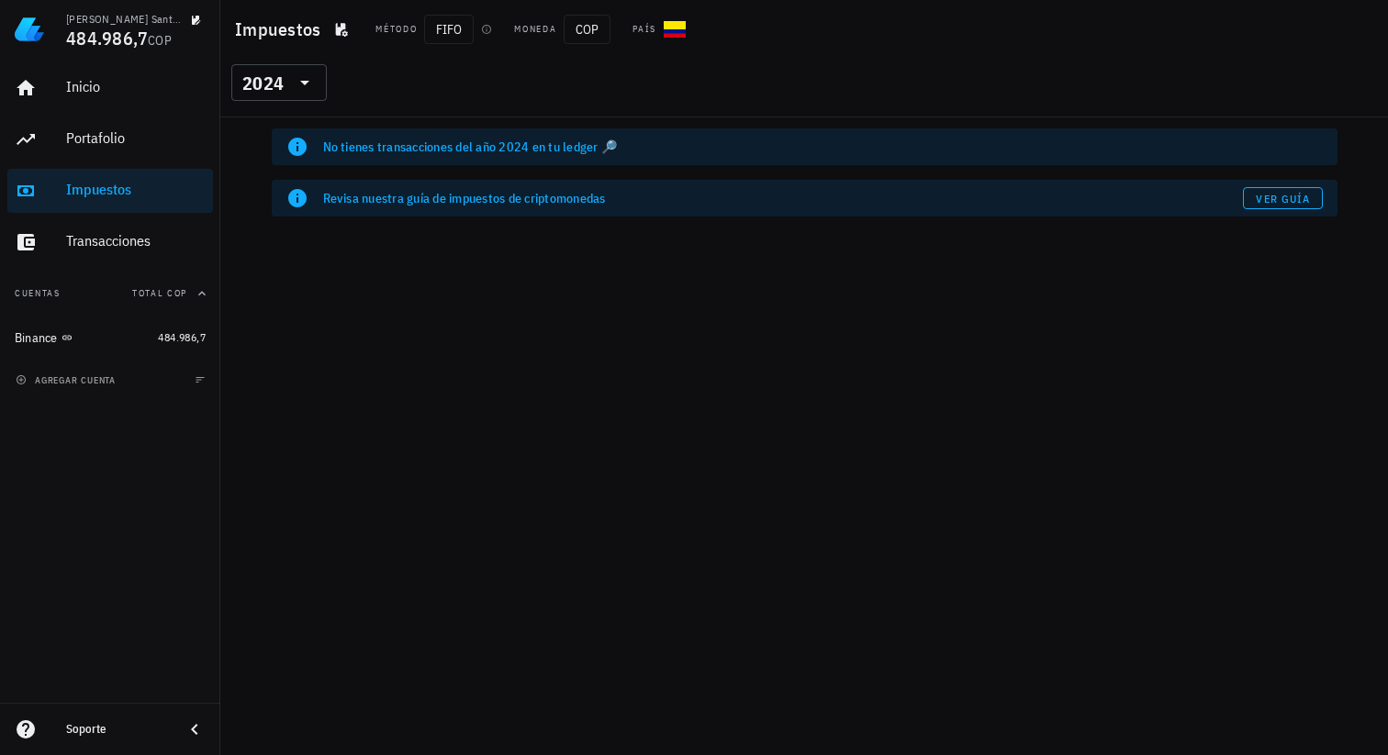
click at [347, 317] on div "No tienes transacciones del año 2024 en tu ledger 🔎 Revisa nuestra guía de impu…" at bounding box center [804, 436] width 1168 height 638
click at [265, 84] on div "2024" at bounding box center [262, 83] width 41 height 18
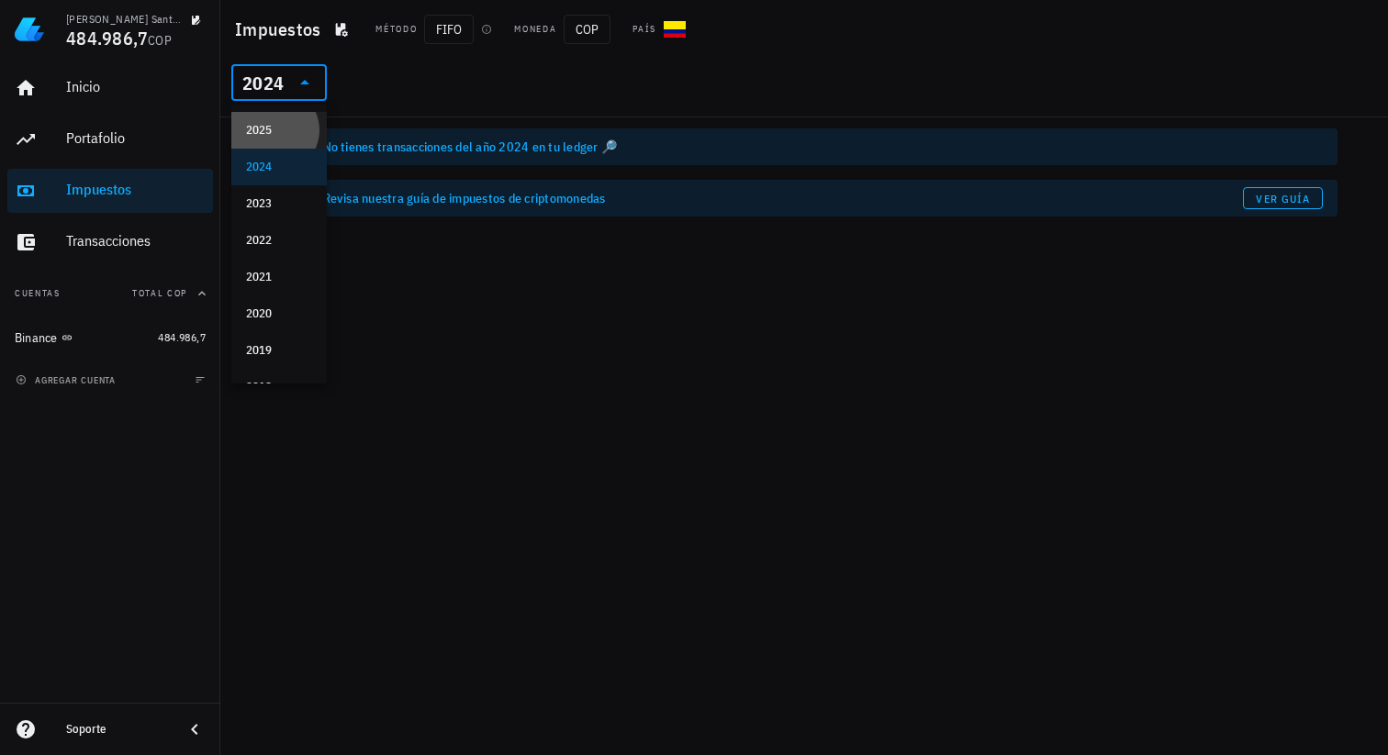
click at [270, 127] on div "2025" at bounding box center [279, 130] width 66 height 15
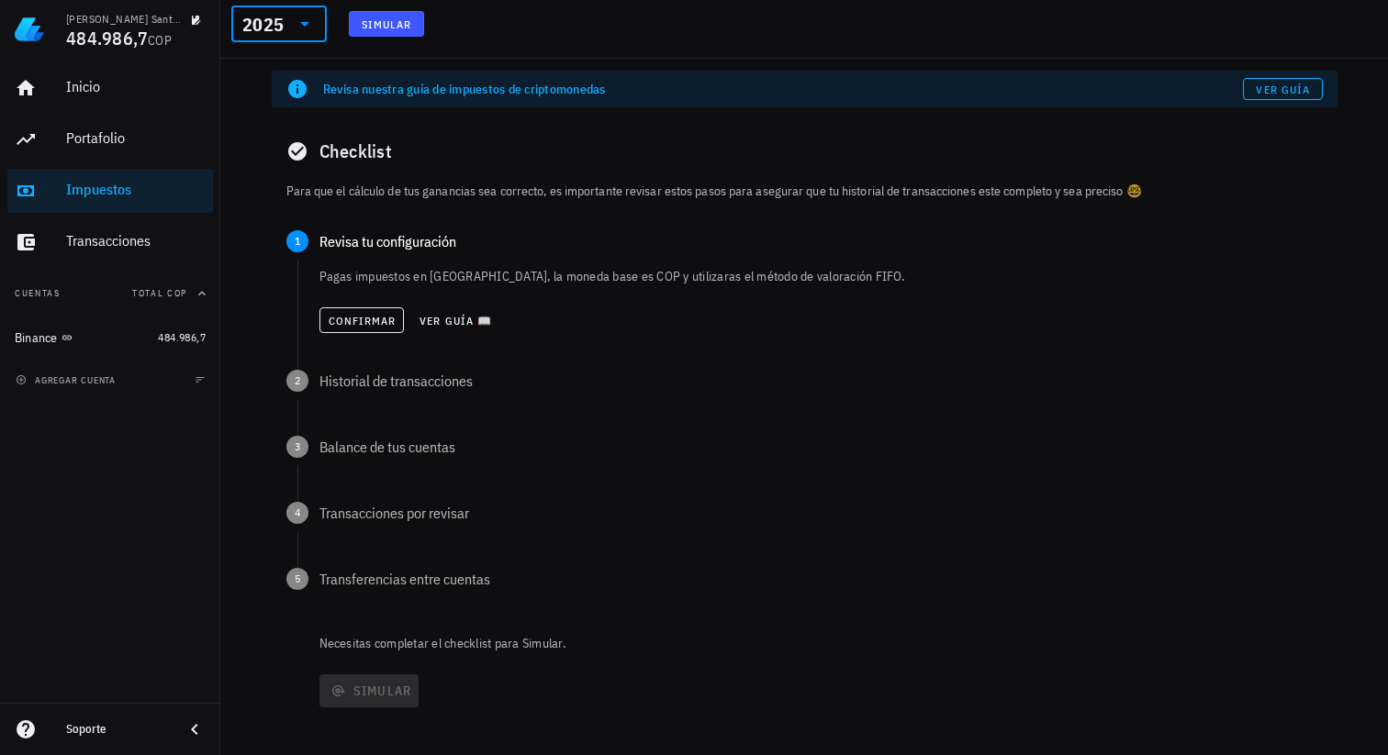
scroll to position [124, 0]
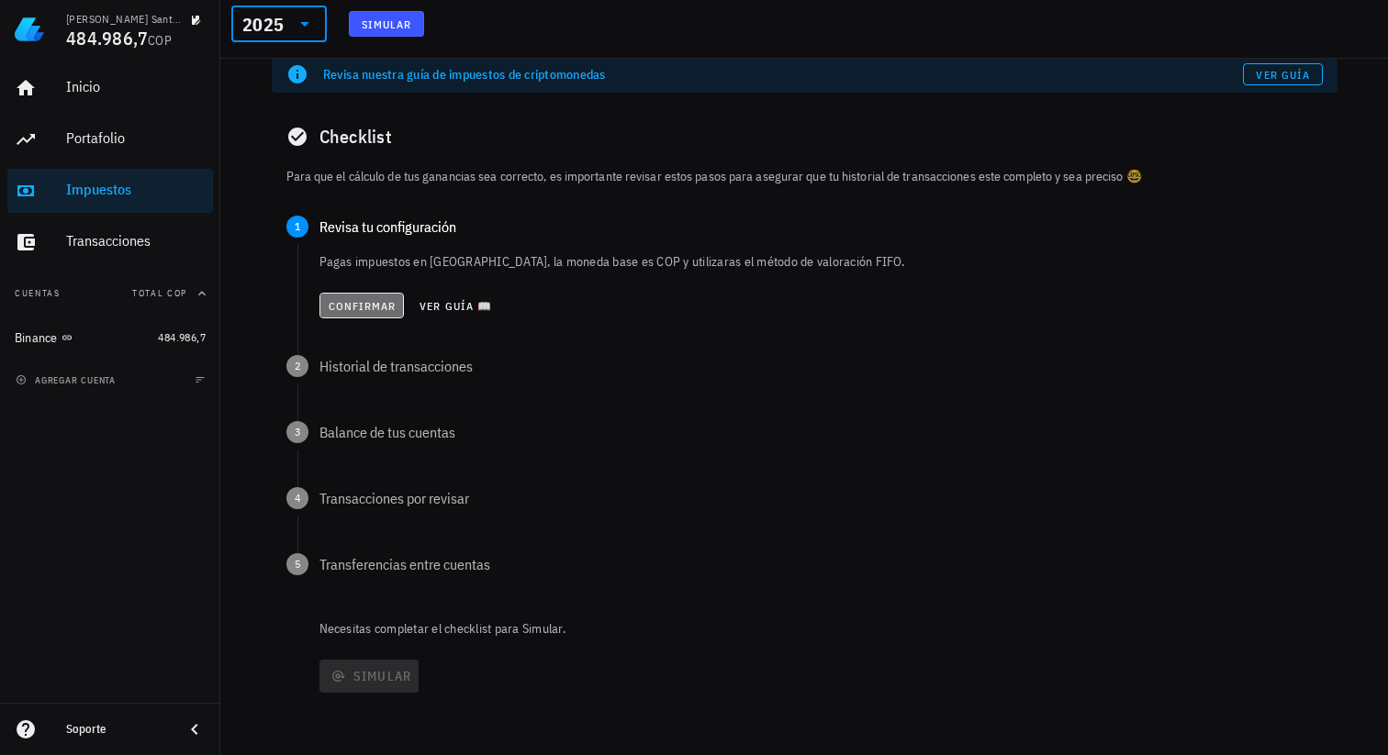
click at [356, 303] on span "Confirmar" at bounding box center [362, 306] width 69 height 14
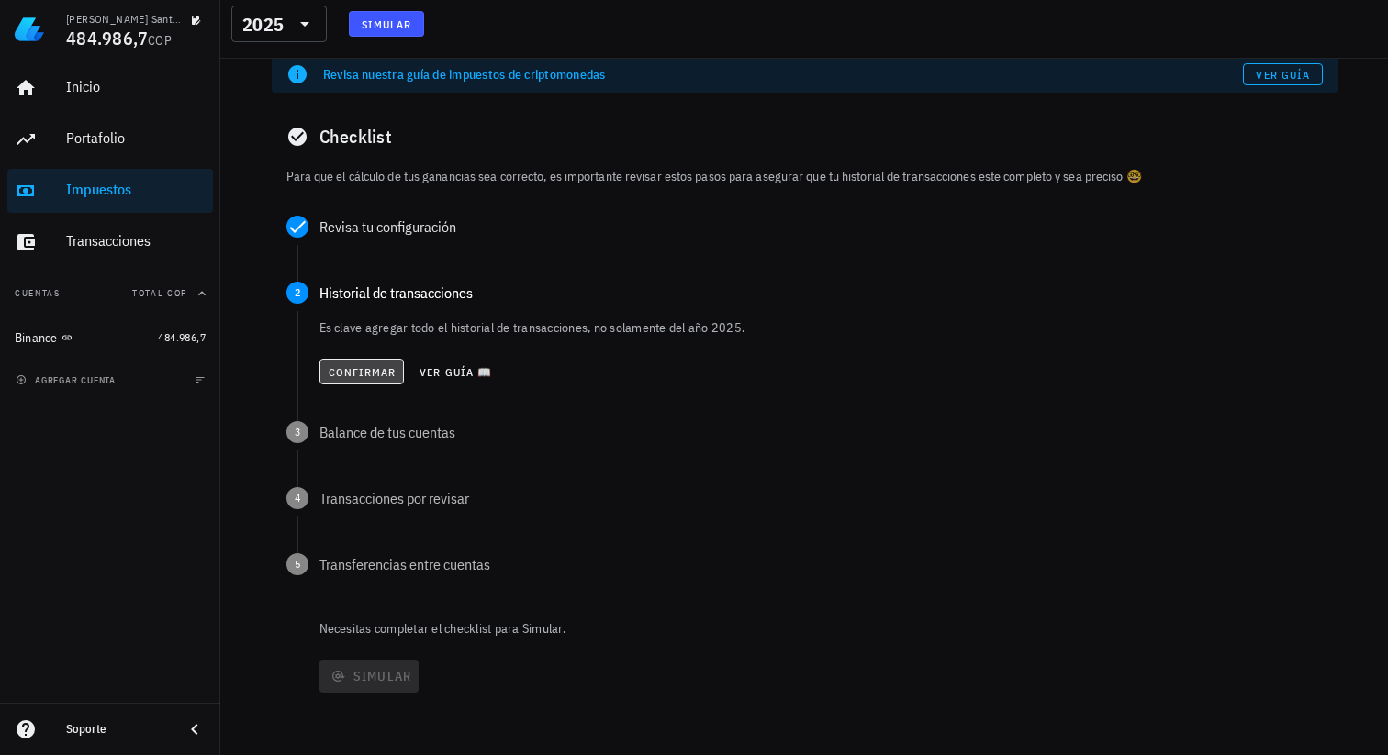
click at [355, 366] on span "Confirmar" at bounding box center [362, 372] width 69 height 14
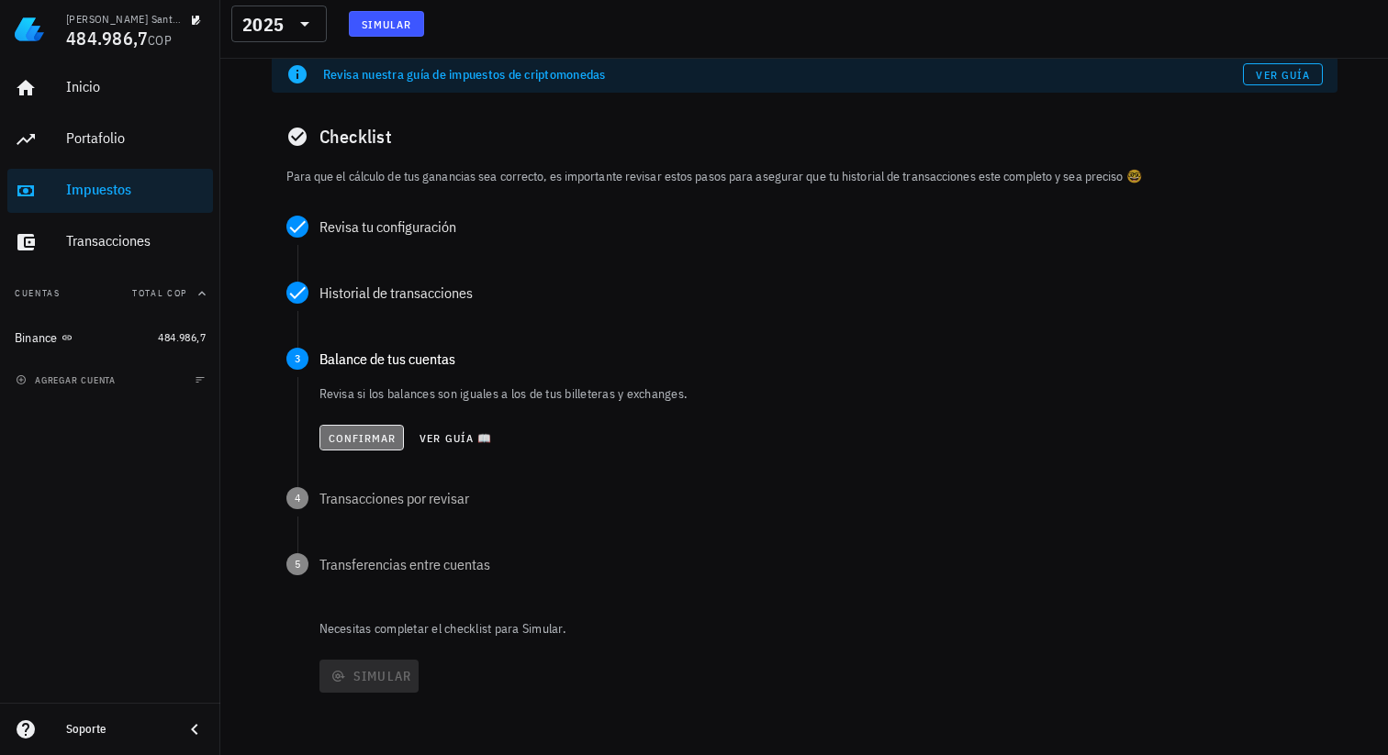
click at [357, 431] on span "Confirmar" at bounding box center [362, 438] width 69 height 14
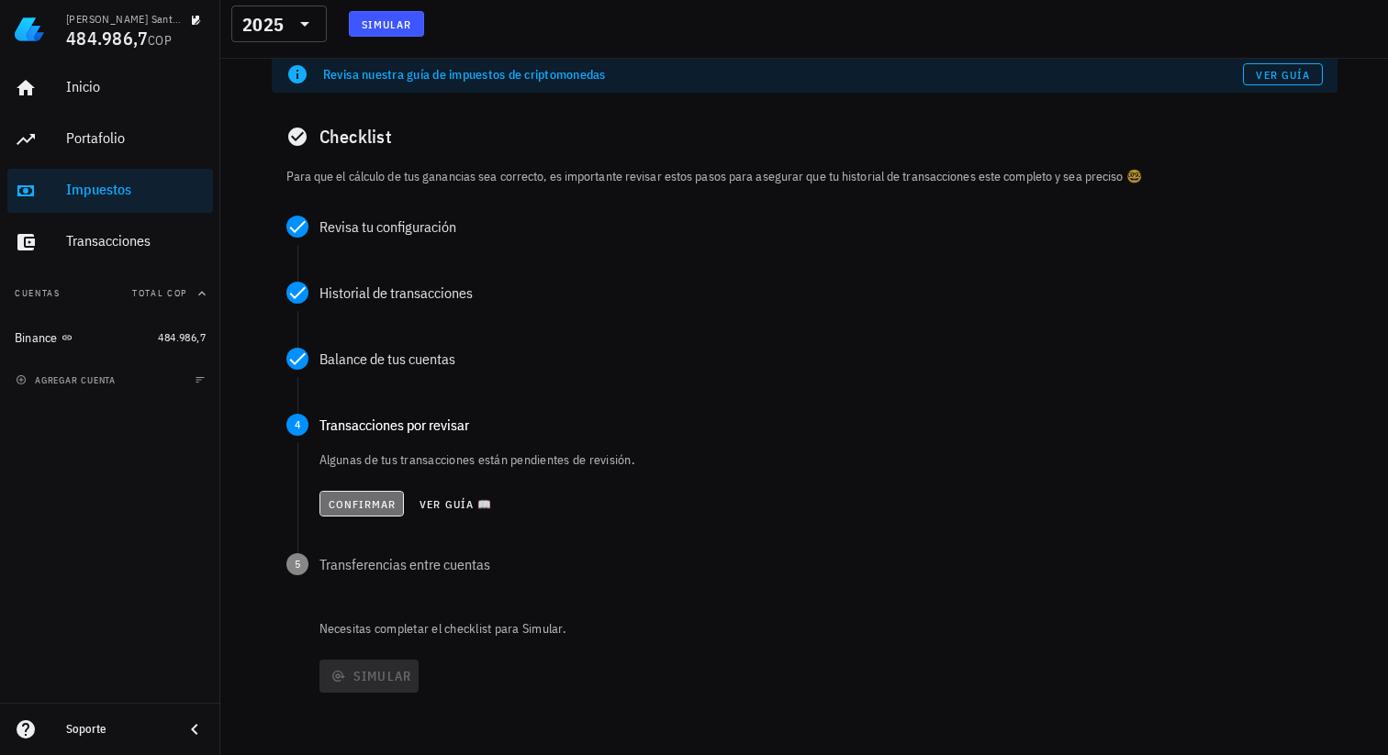
click at [355, 499] on span "Confirmar" at bounding box center [362, 505] width 69 height 14
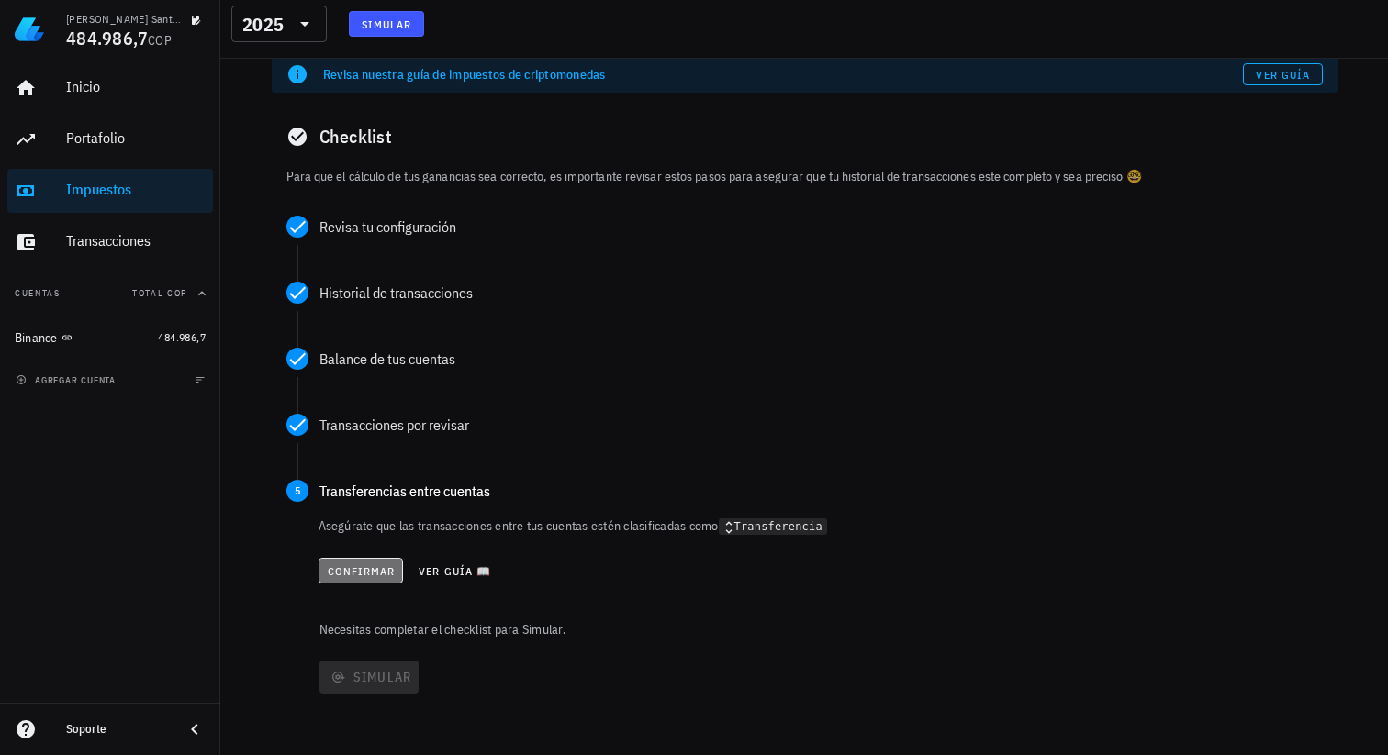
click at [356, 565] on span "Confirmar" at bounding box center [361, 572] width 69 height 14
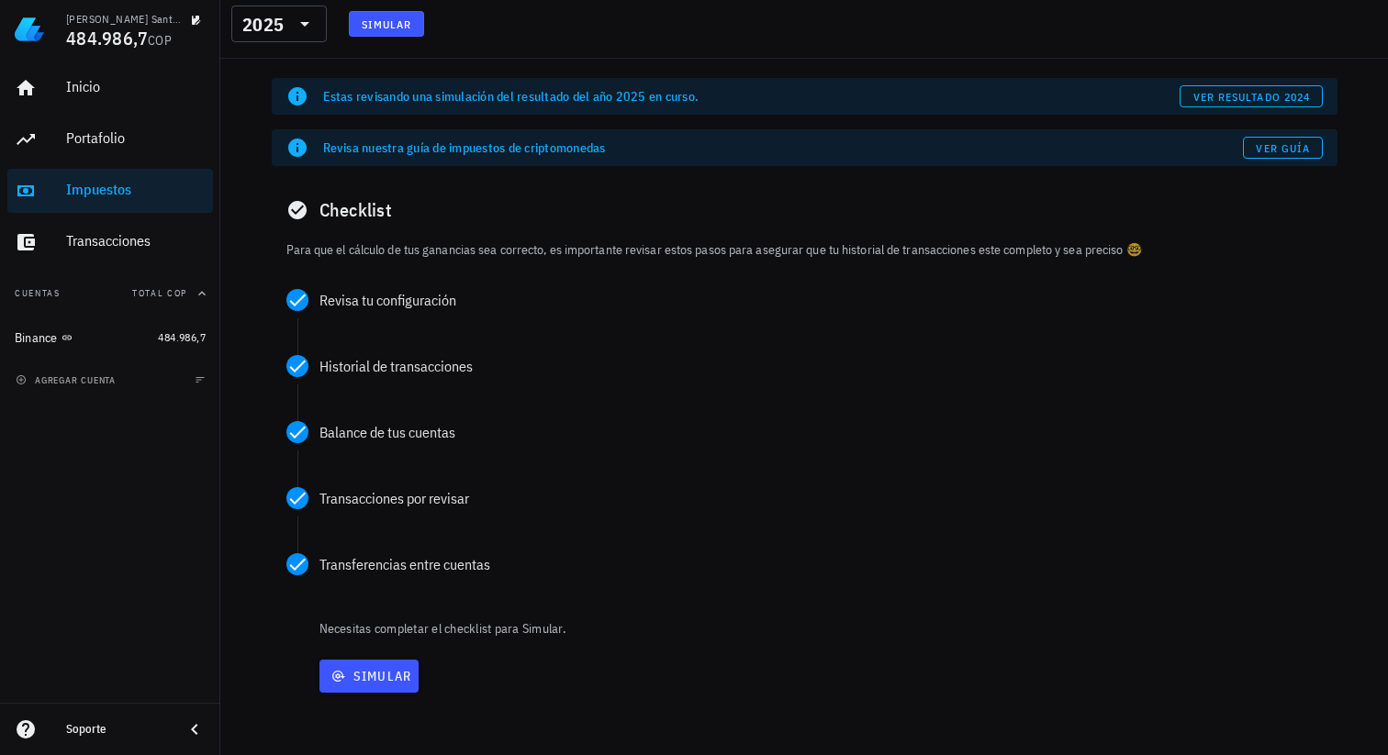
scroll to position [0, 0]
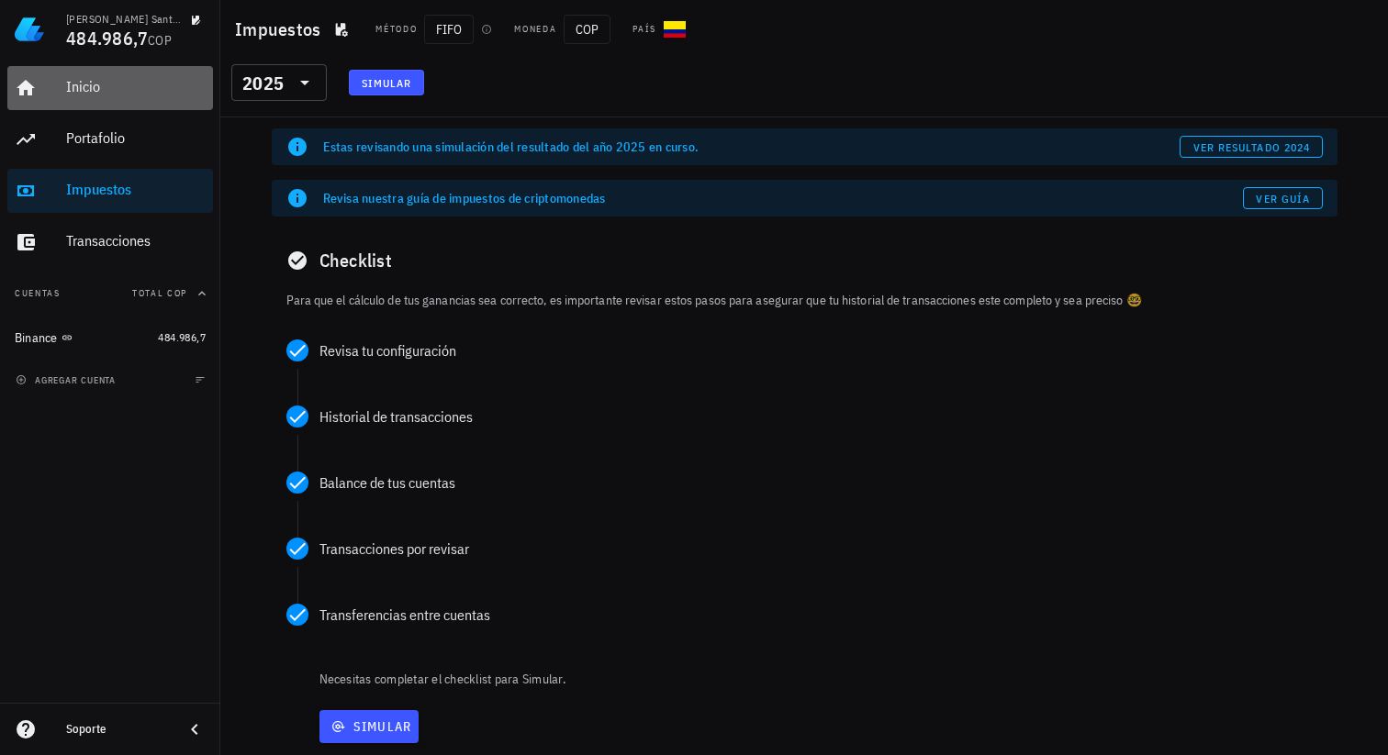
click at [113, 106] on div "Inicio" at bounding box center [136, 87] width 140 height 41
